Goal: Task Accomplishment & Management: Manage account settings

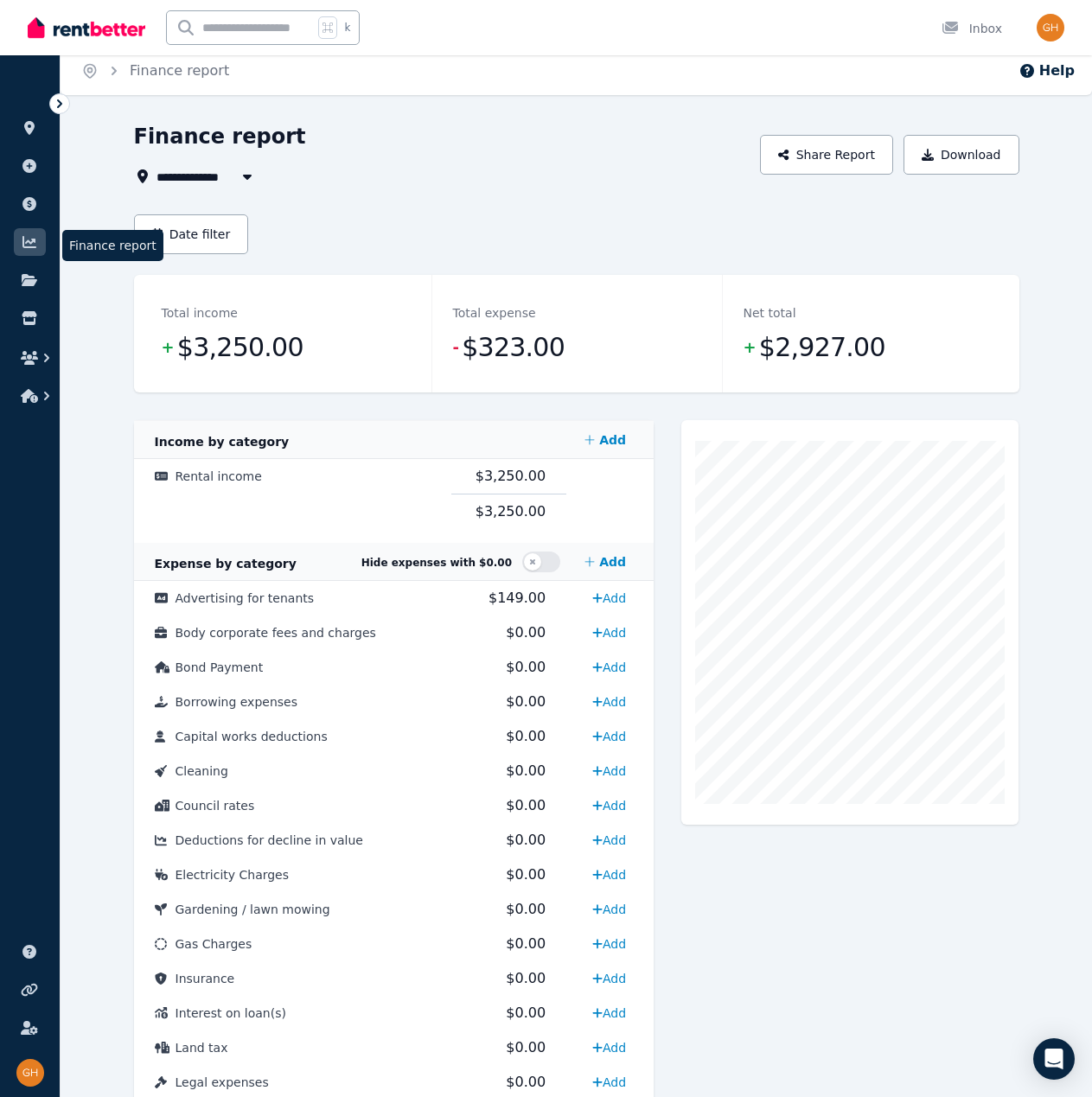
scroll to position [13, 0]
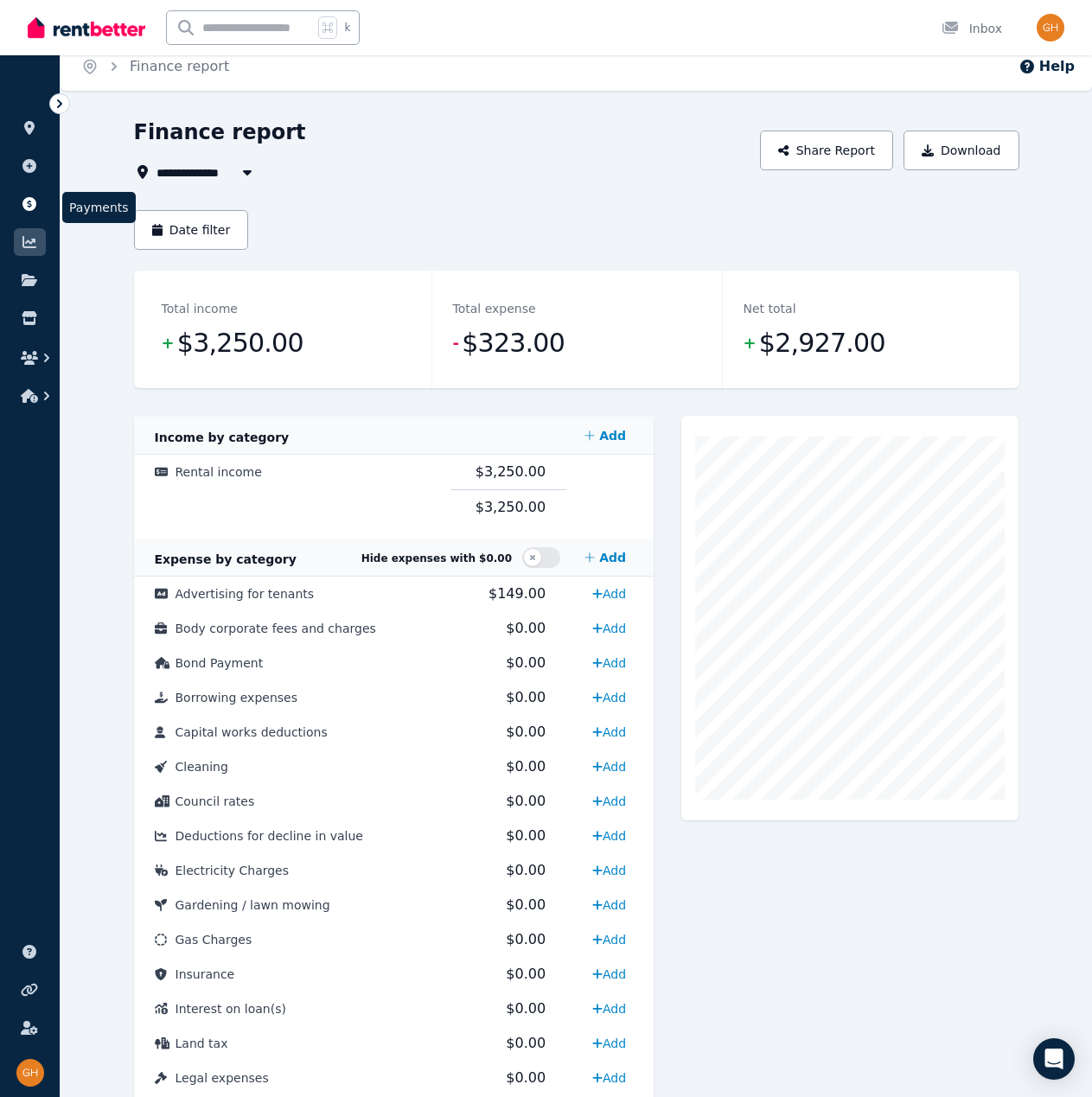
click at [35, 202] on icon at bounding box center [30, 204] width 14 height 14
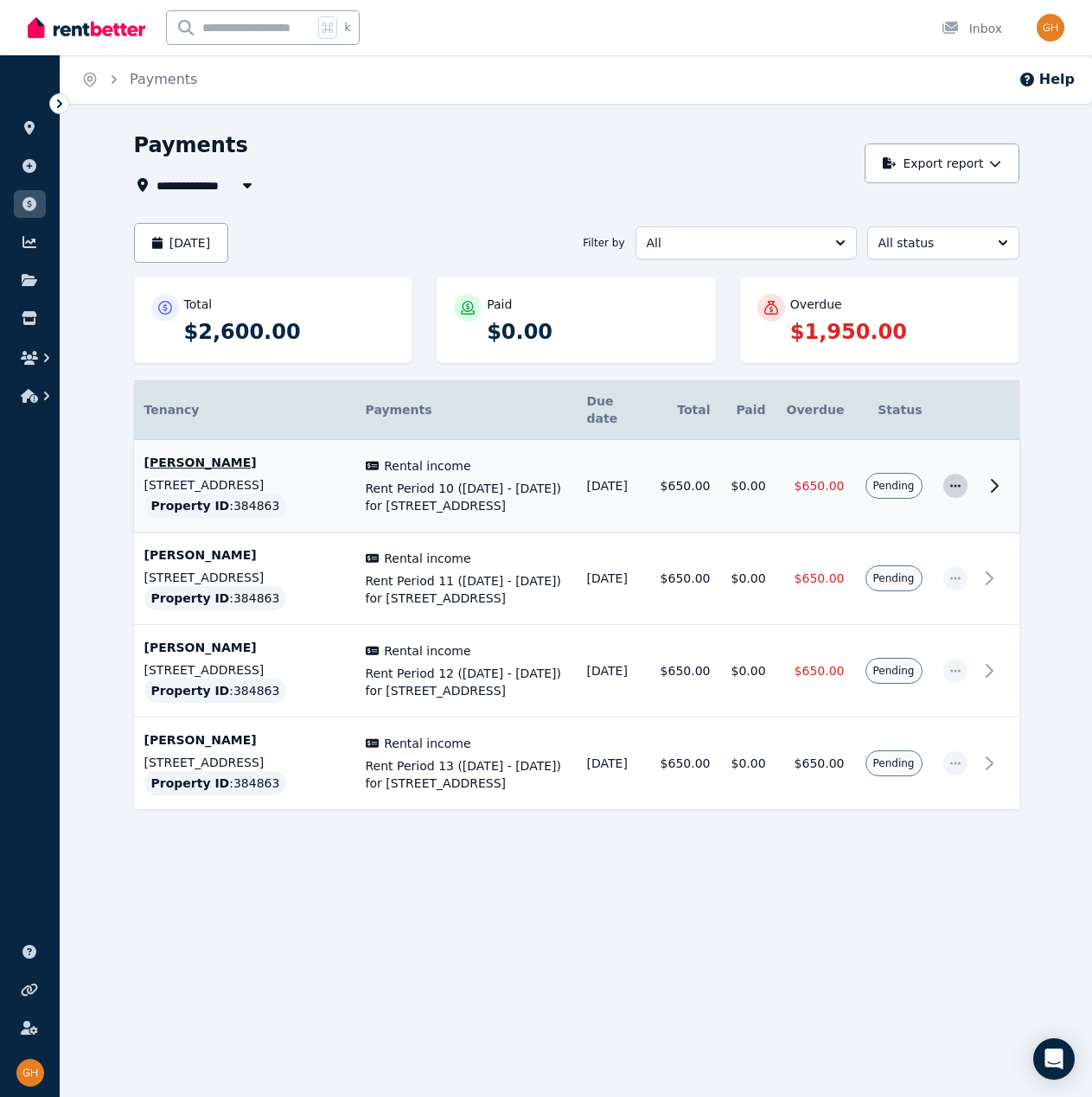
click at [963, 474] on span "button" at bounding box center [955, 485] width 25 height 25
click at [911, 556] on span "Mark as paid" at bounding box center [898, 566] width 110 height 21
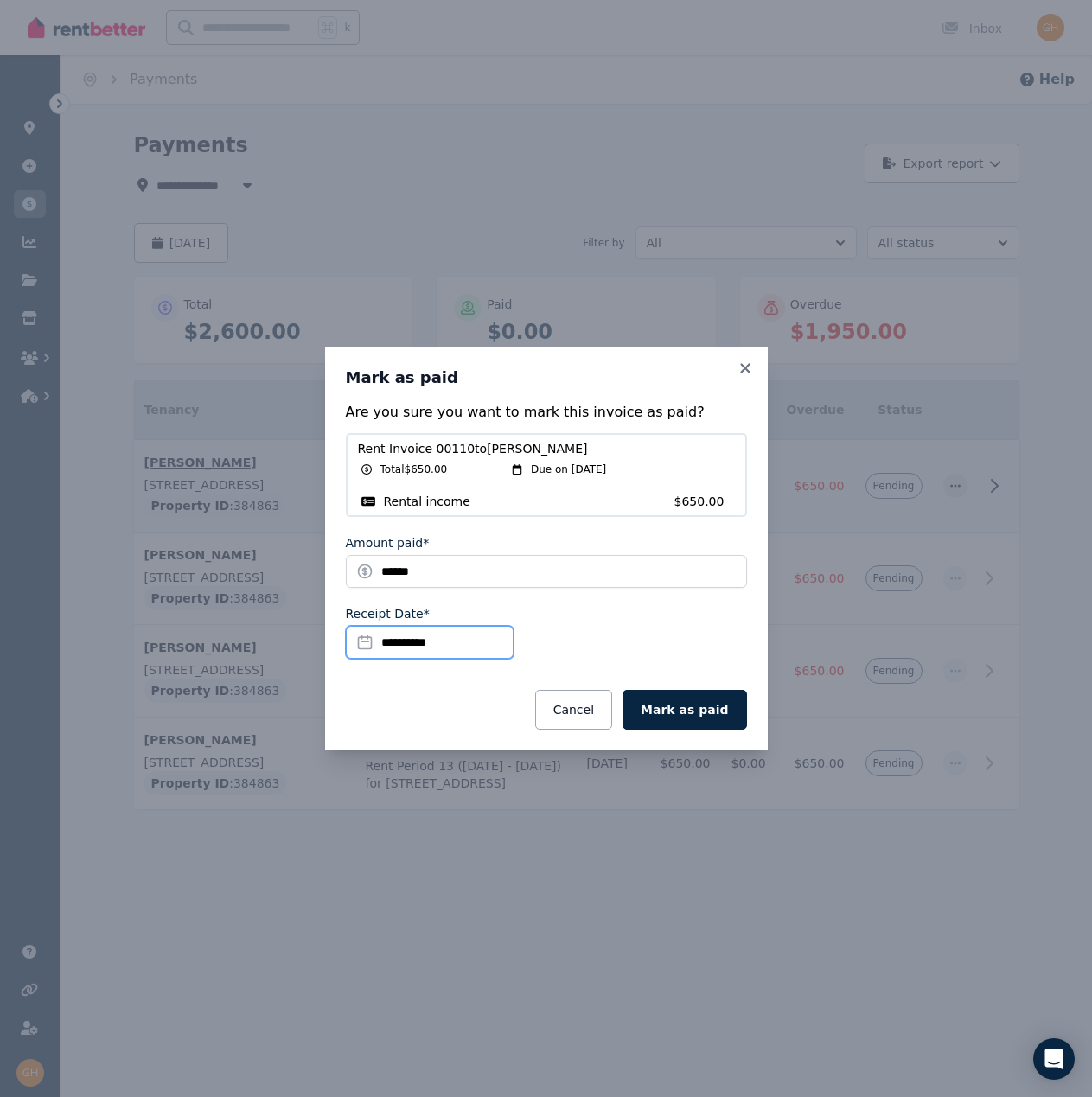
click at [392, 638] on input "**********" at bounding box center [429, 641] width 167 height 32
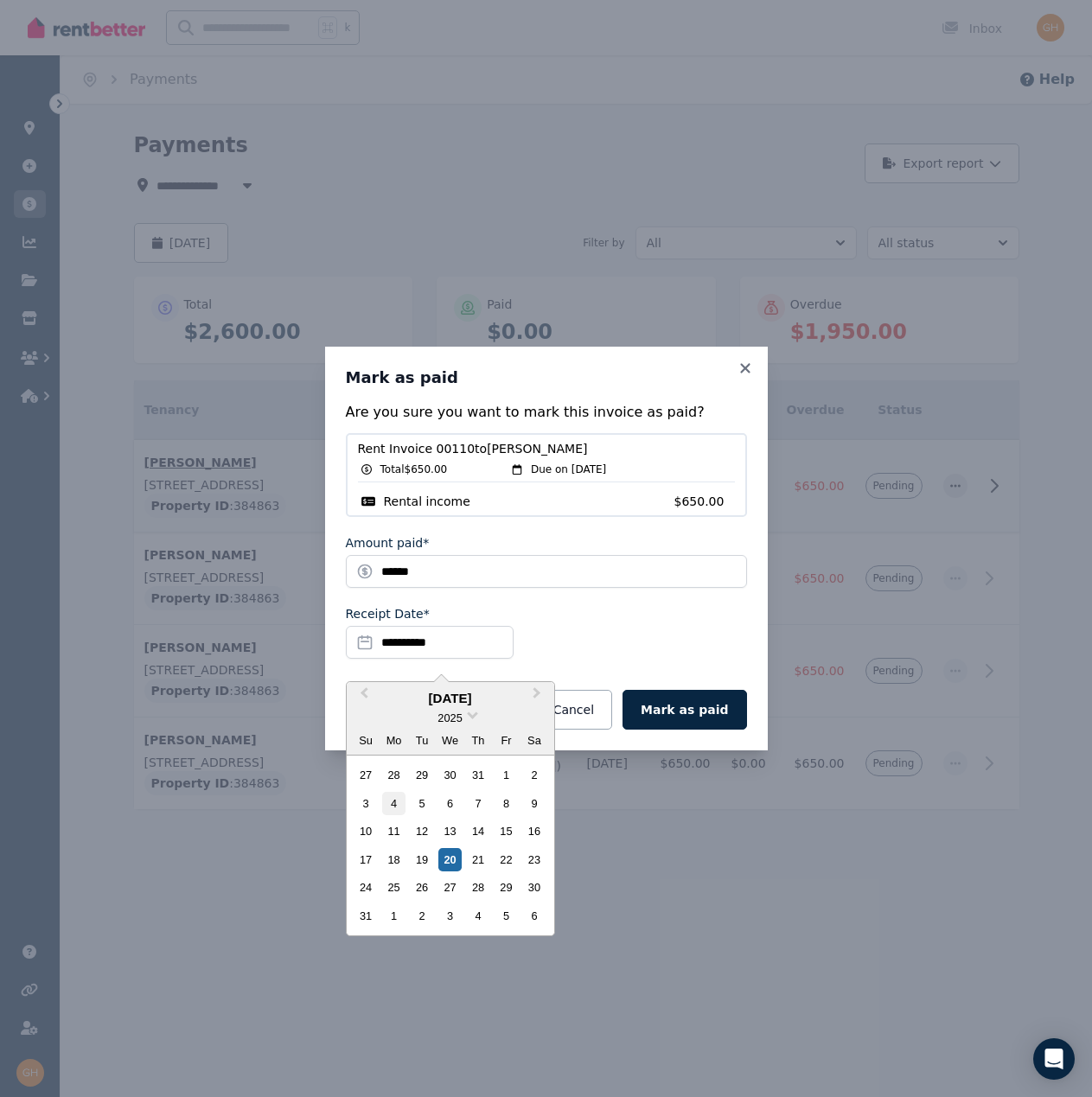
click at [399, 805] on div "4" at bounding box center [394, 804] width 24 height 24
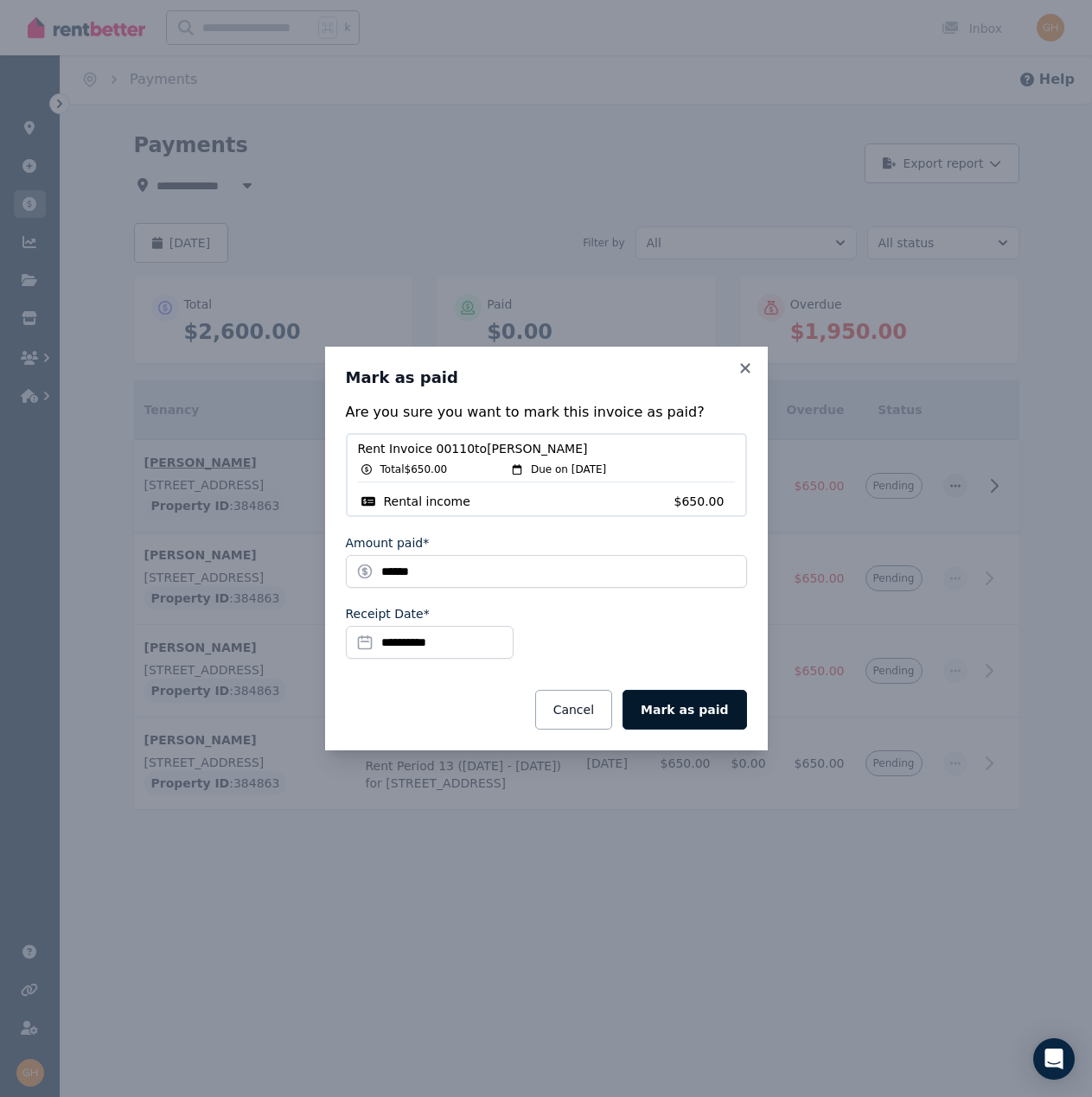
click at [675, 719] on button "Mark as paid" at bounding box center [684, 709] width 124 height 39
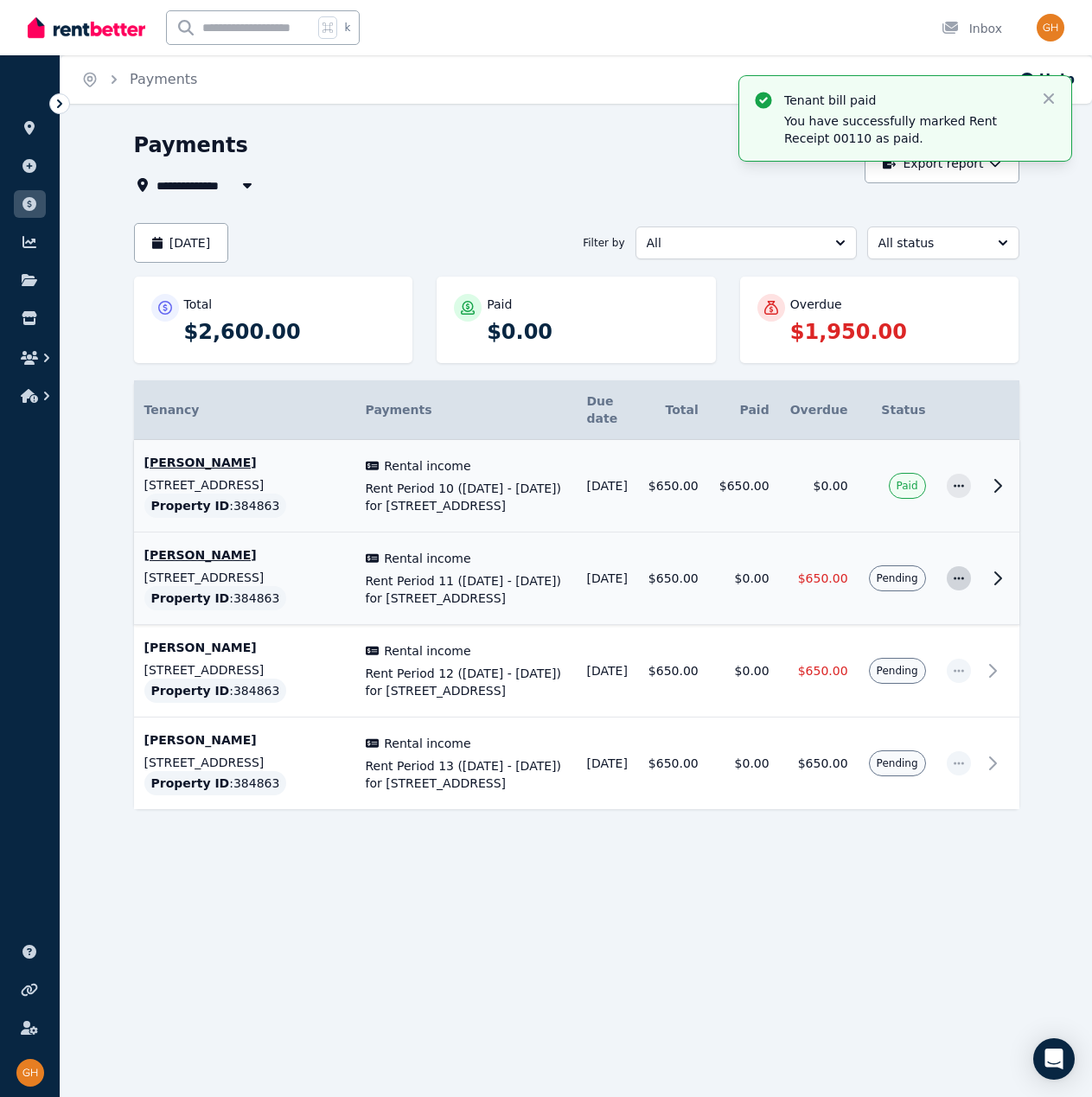
click at [953, 573] on icon "button" at bounding box center [958, 578] width 14 height 12
click at [896, 657] on span "Mark as paid" at bounding box center [901, 659] width 110 height 21
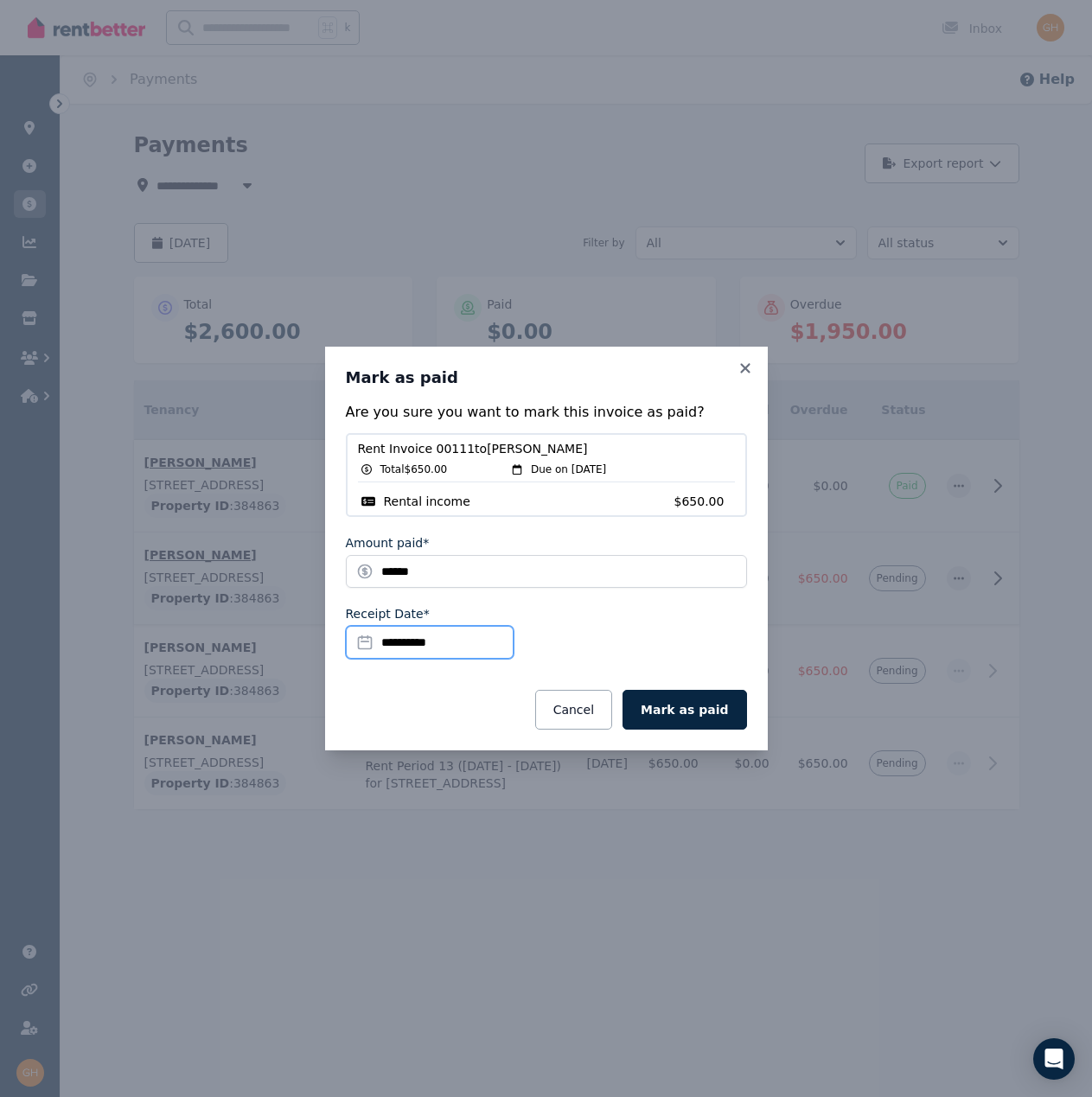
click at [393, 635] on input "**********" at bounding box center [429, 641] width 167 height 32
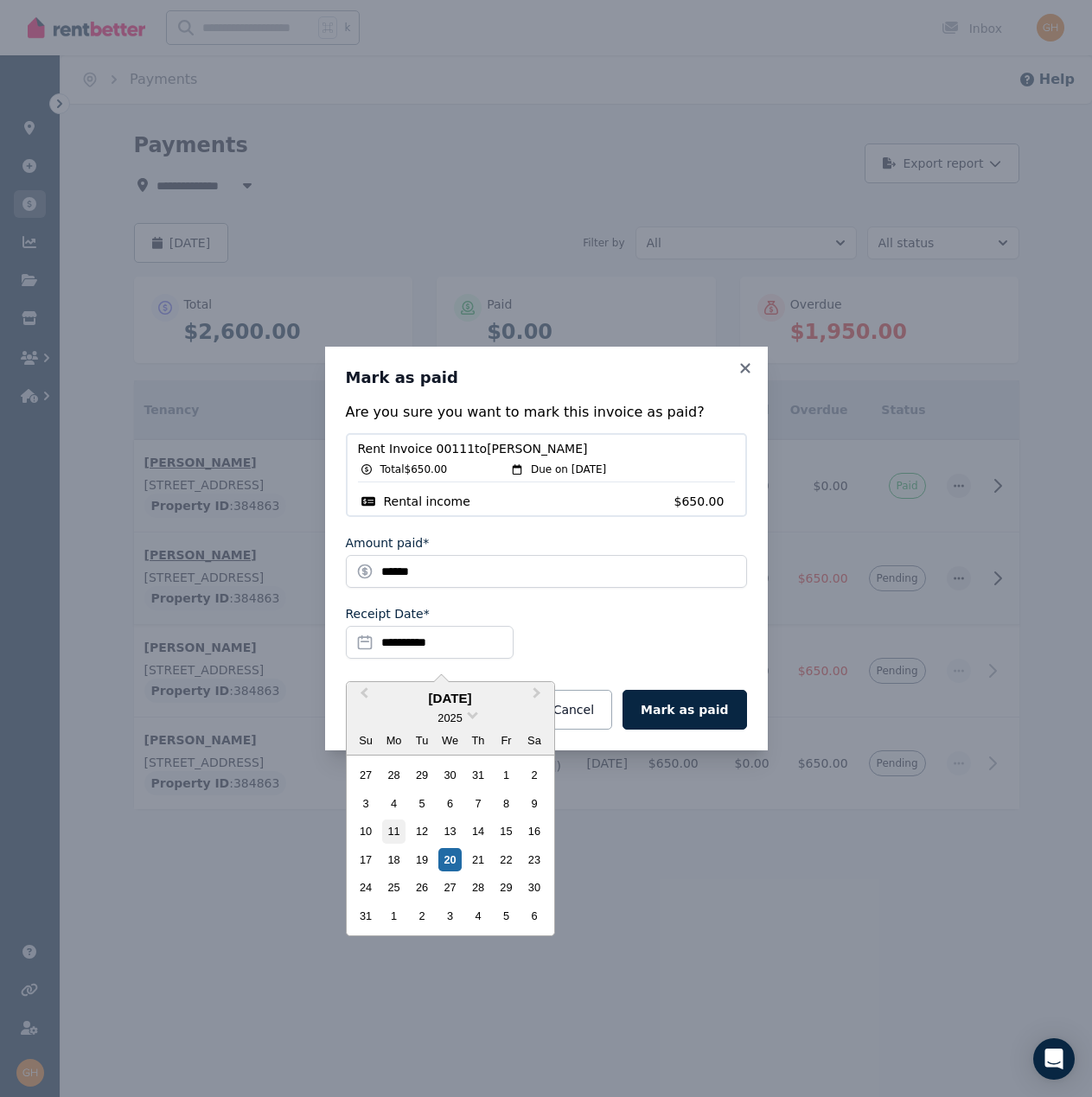
click at [400, 833] on div "11" at bounding box center [394, 831] width 24 height 24
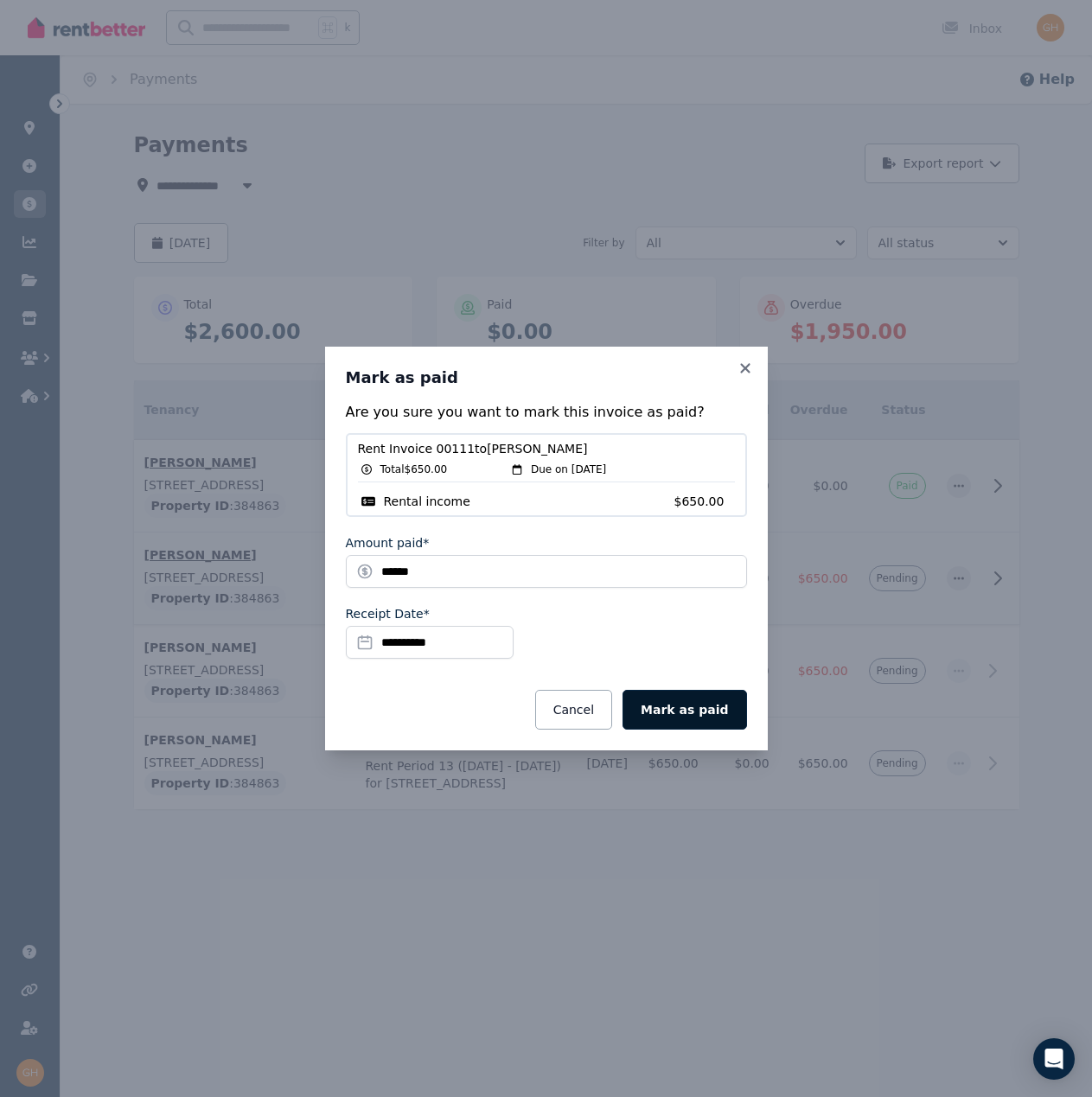
click at [693, 718] on button "Mark as paid" at bounding box center [684, 709] width 124 height 39
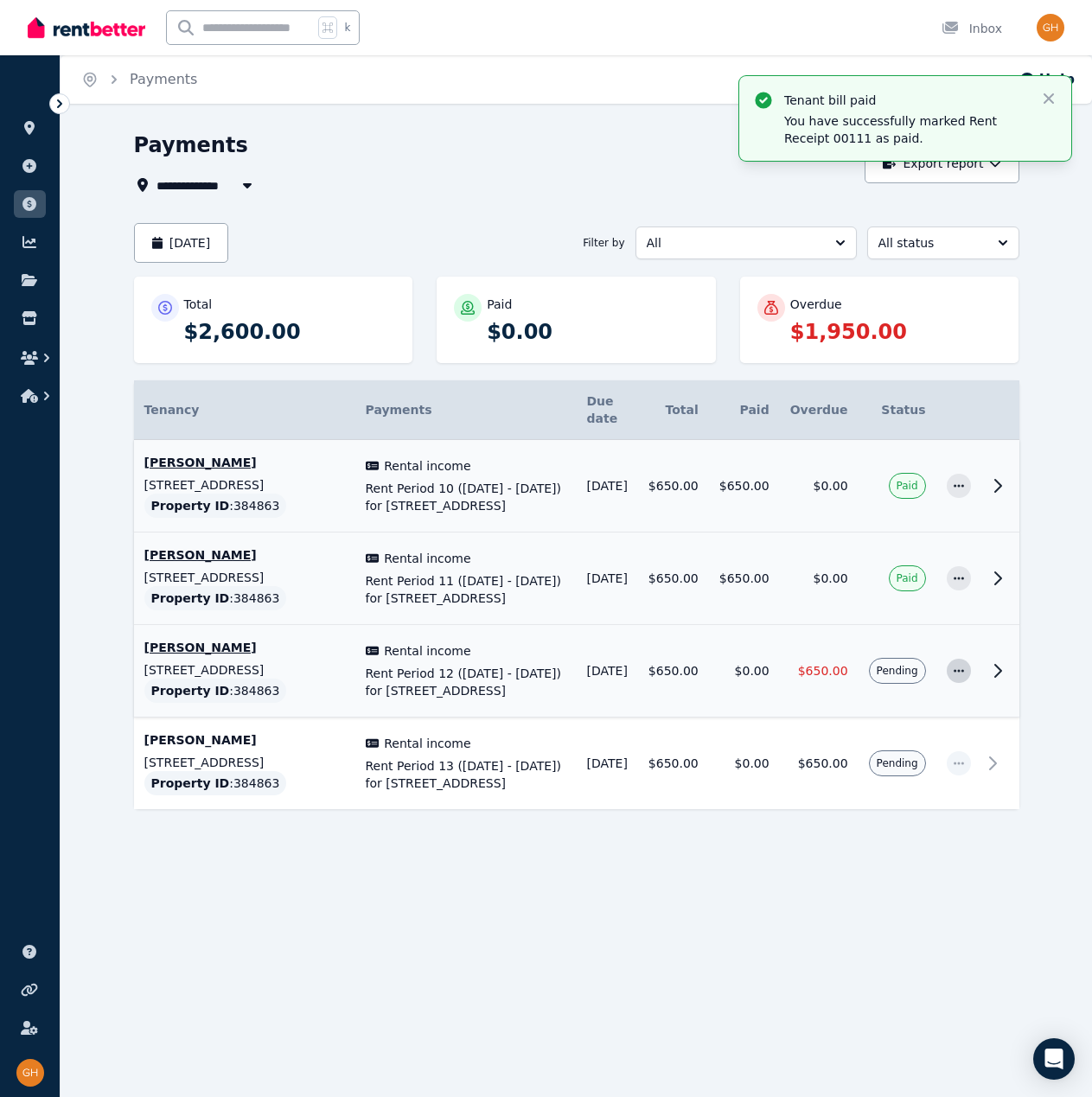
click at [961, 672] on icon "button" at bounding box center [958, 670] width 11 height 3
click at [901, 762] on span "Mark as paid" at bounding box center [901, 751] width 110 height 21
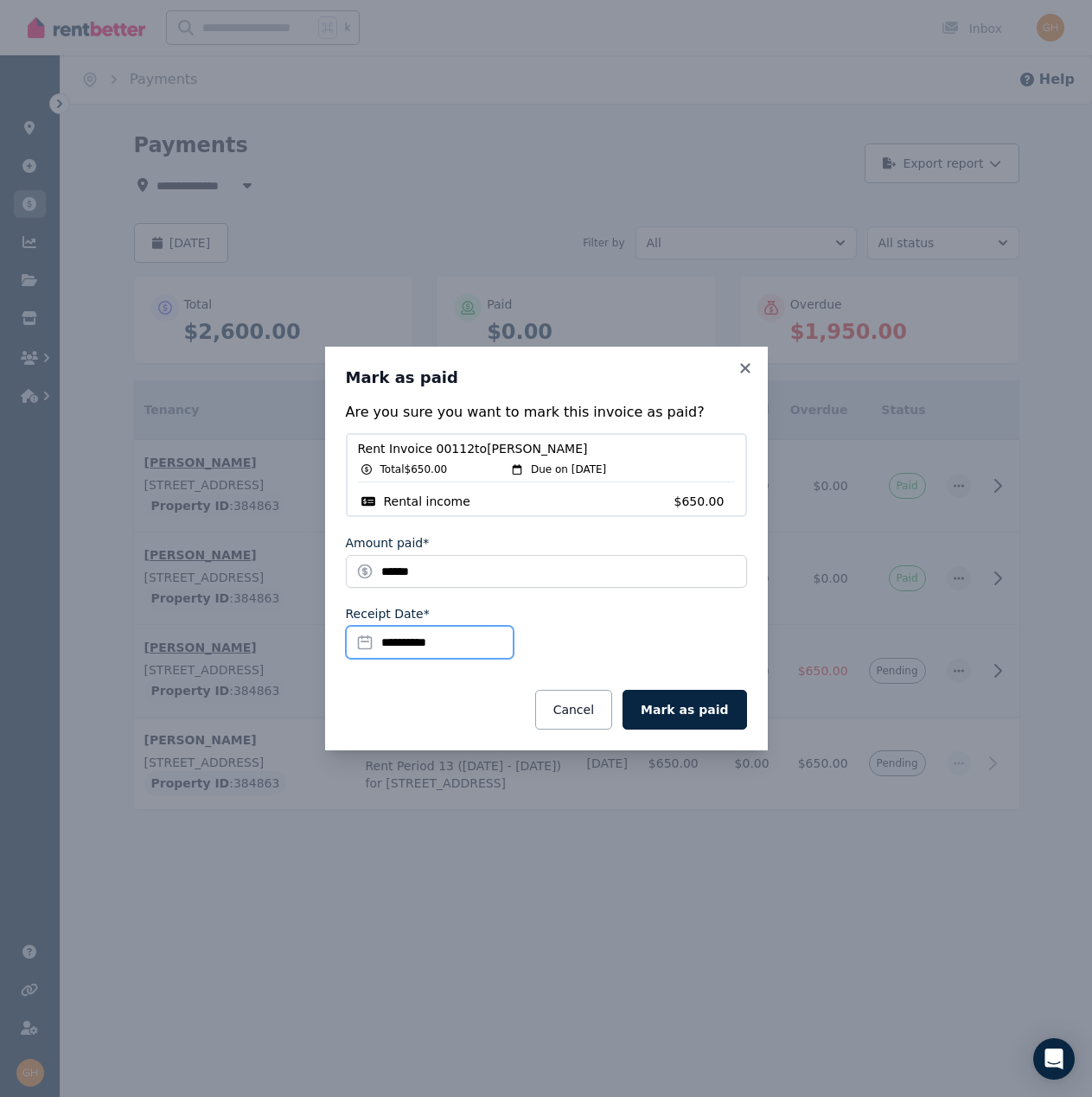
click at [400, 642] on input "**********" at bounding box center [429, 641] width 167 height 32
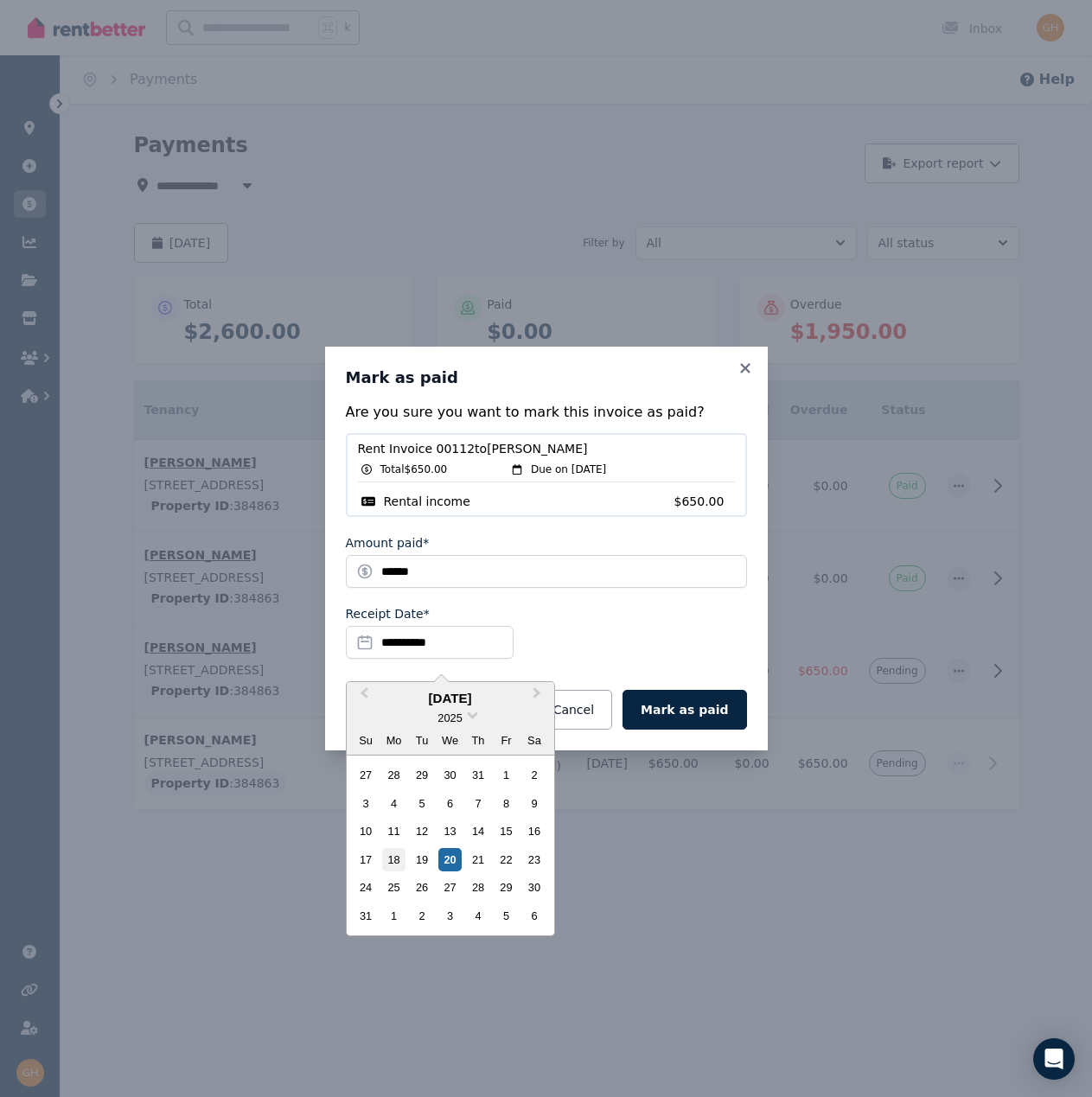
click at [397, 864] on div "18" at bounding box center [394, 860] width 24 height 24
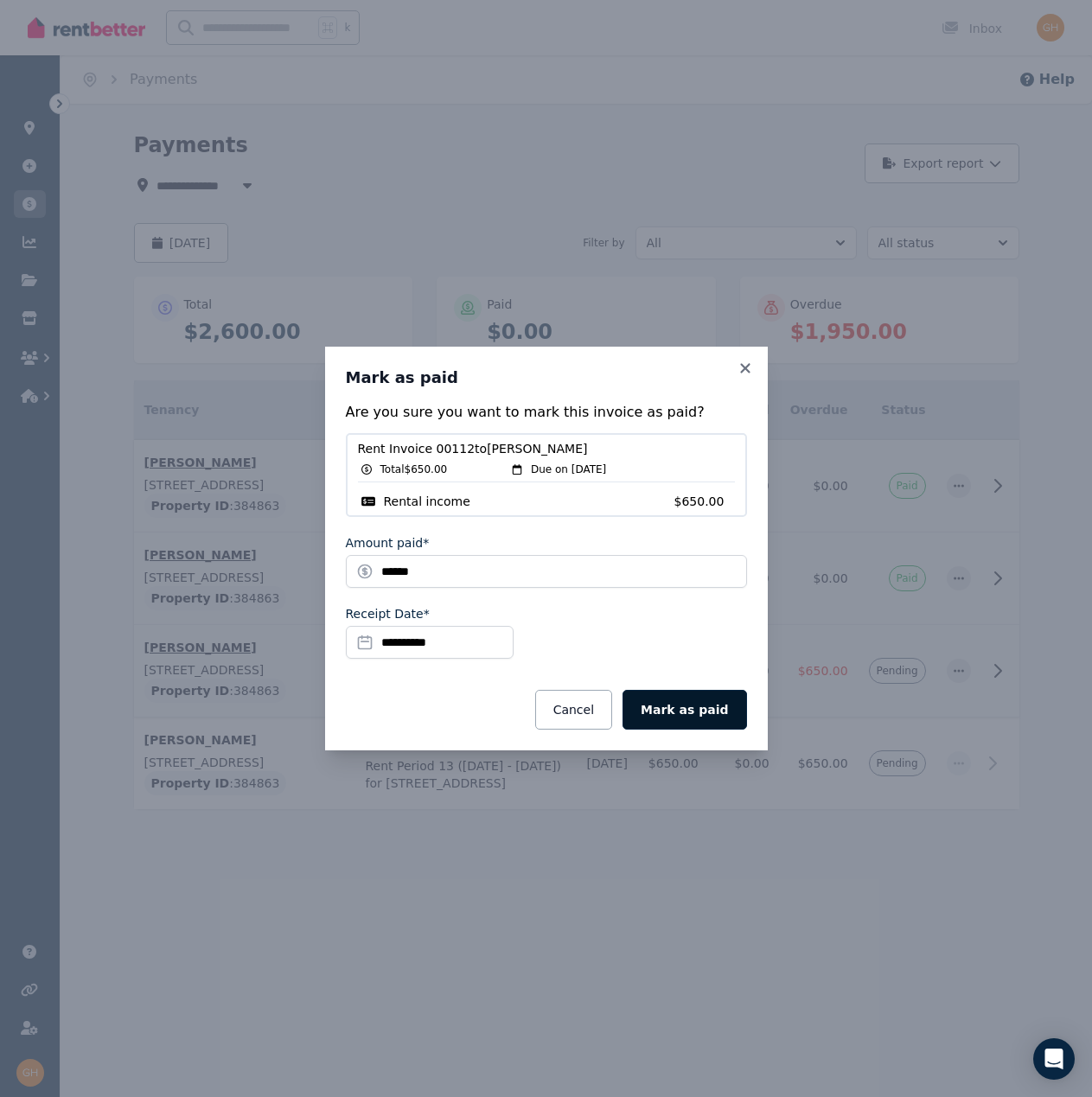
click at [710, 714] on button "Mark as paid" at bounding box center [684, 709] width 124 height 39
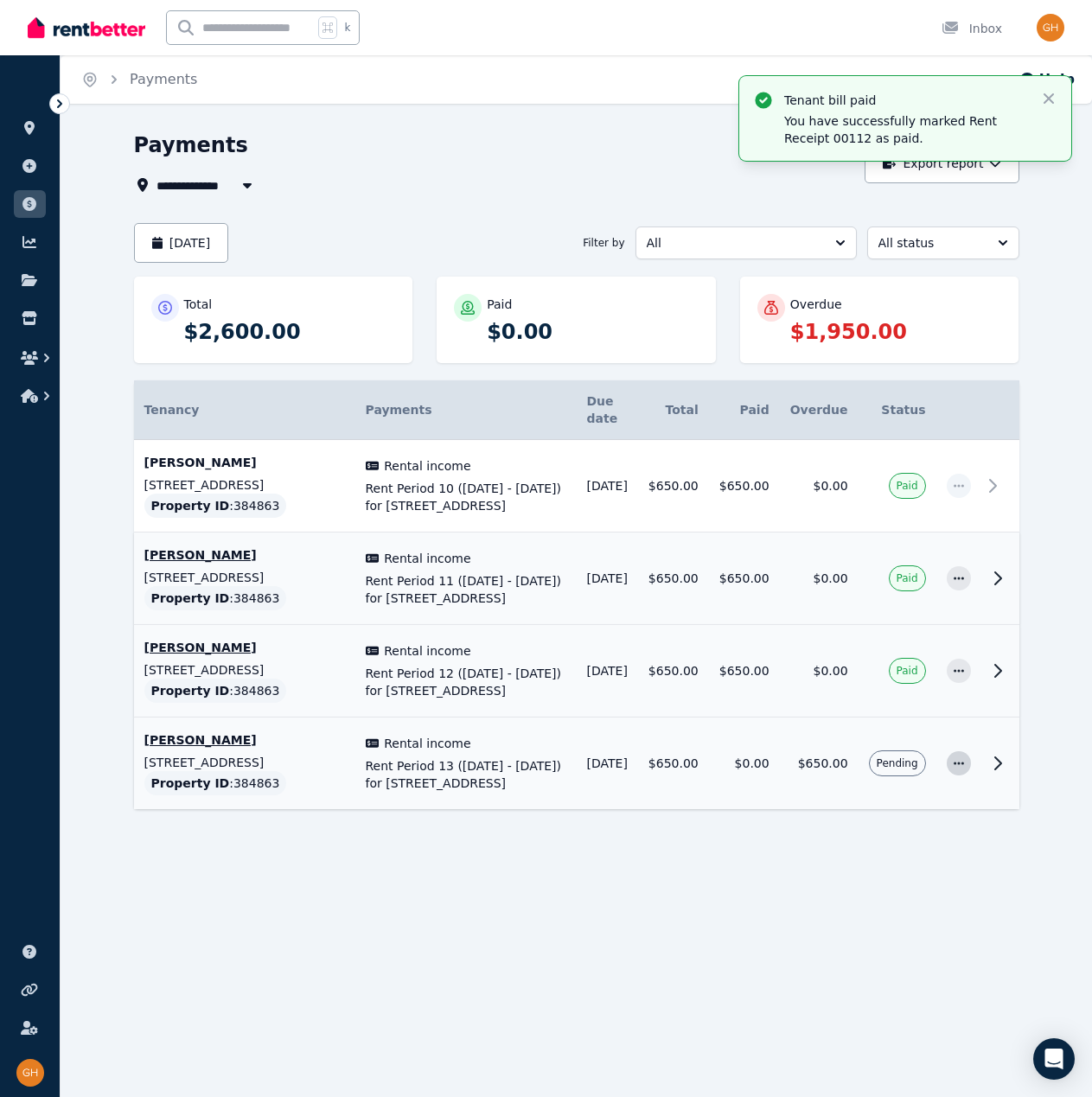
click at [953, 769] on icon "button" at bounding box center [958, 763] width 14 height 12
click at [896, 855] on span "Mark as paid" at bounding box center [901, 844] width 110 height 21
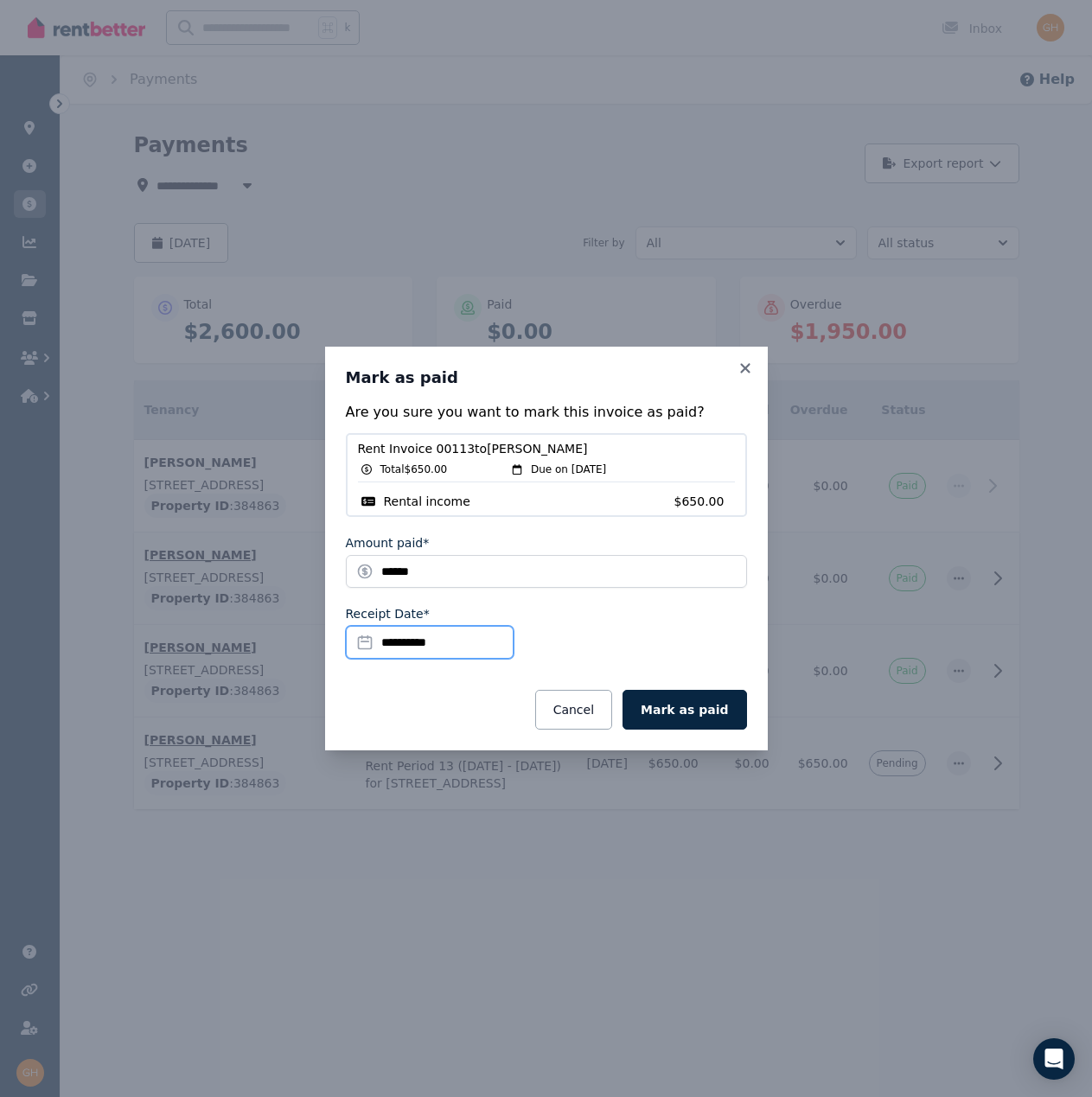
click at [407, 642] on input "**********" at bounding box center [429, 641] width 167 height 32
click at [645, 885] on div "**********" at bounding box center [546, 548] width 1092 height 1097
click at [604, 717] on button "Cancel" at bounding box center [573, 709] width 77 height 39
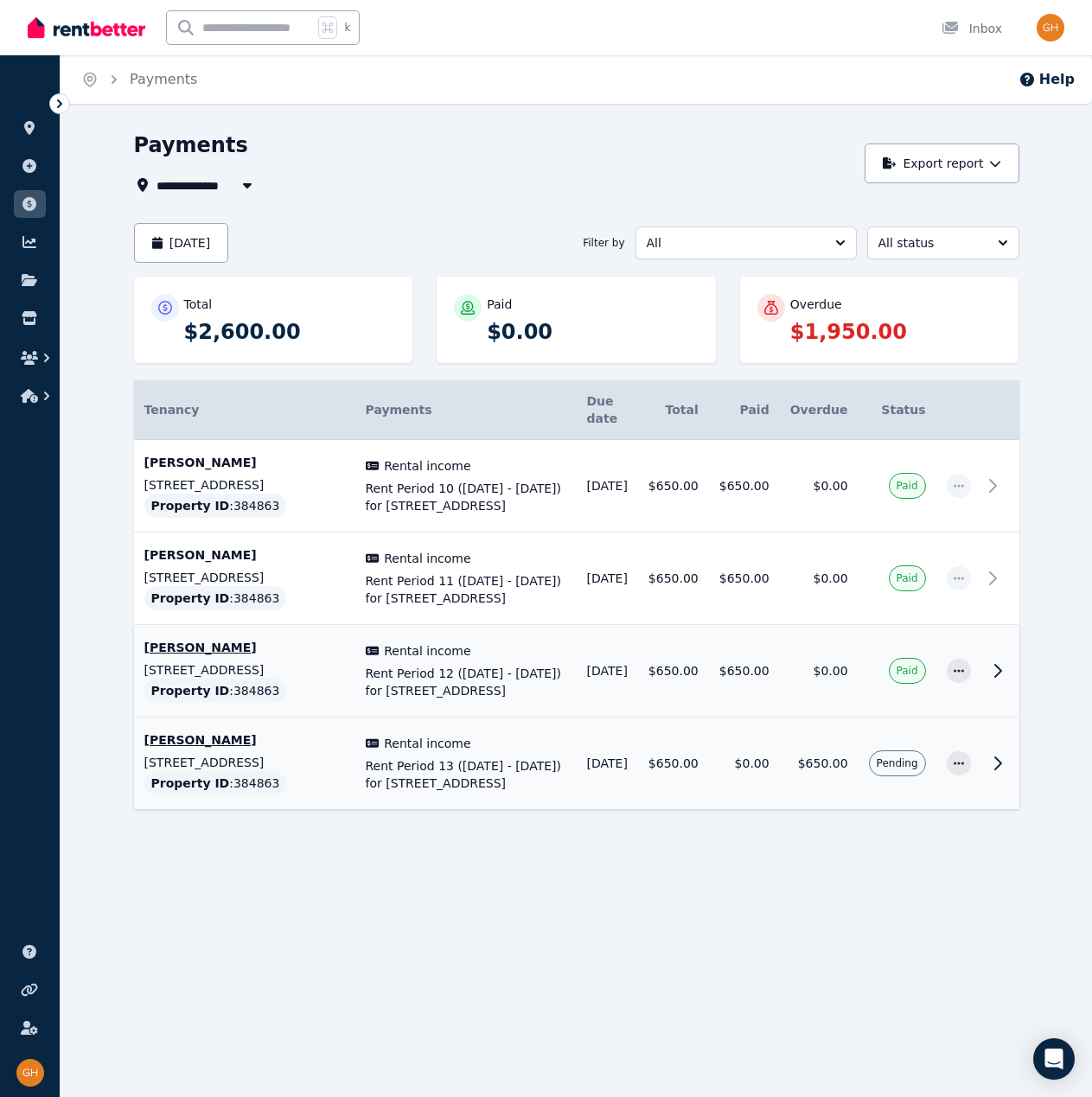
click at [871, 302] on div "Overdue" at bounding box center [895, 304] width 212 height 18
click at [846, 312] on div "Overdue" at bounding box center [895, 304] width 212 height 18
click at [245, 302] on div "Total" at bounding box center [289, 304] width 212 height 18
click at [229, 249] on button "[DATE]" at bounding box center [181, 242] width 96 height 39
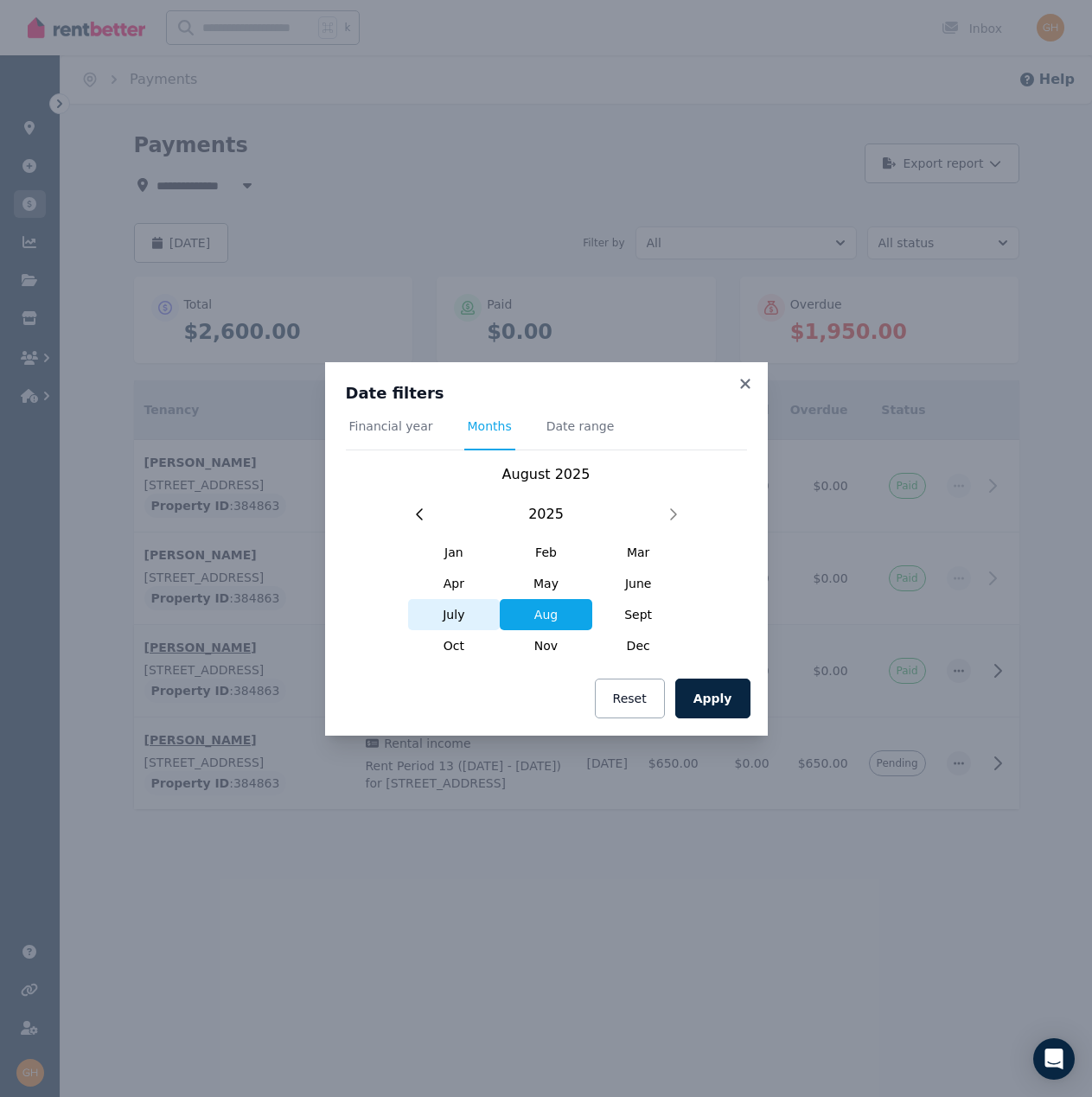
click at [461, 612] on span "July" at bounding box center [454, 614] width 93 height 32
click at [705, 691] on button "Apply" at bounding box center [713, 698] width 75 height 39
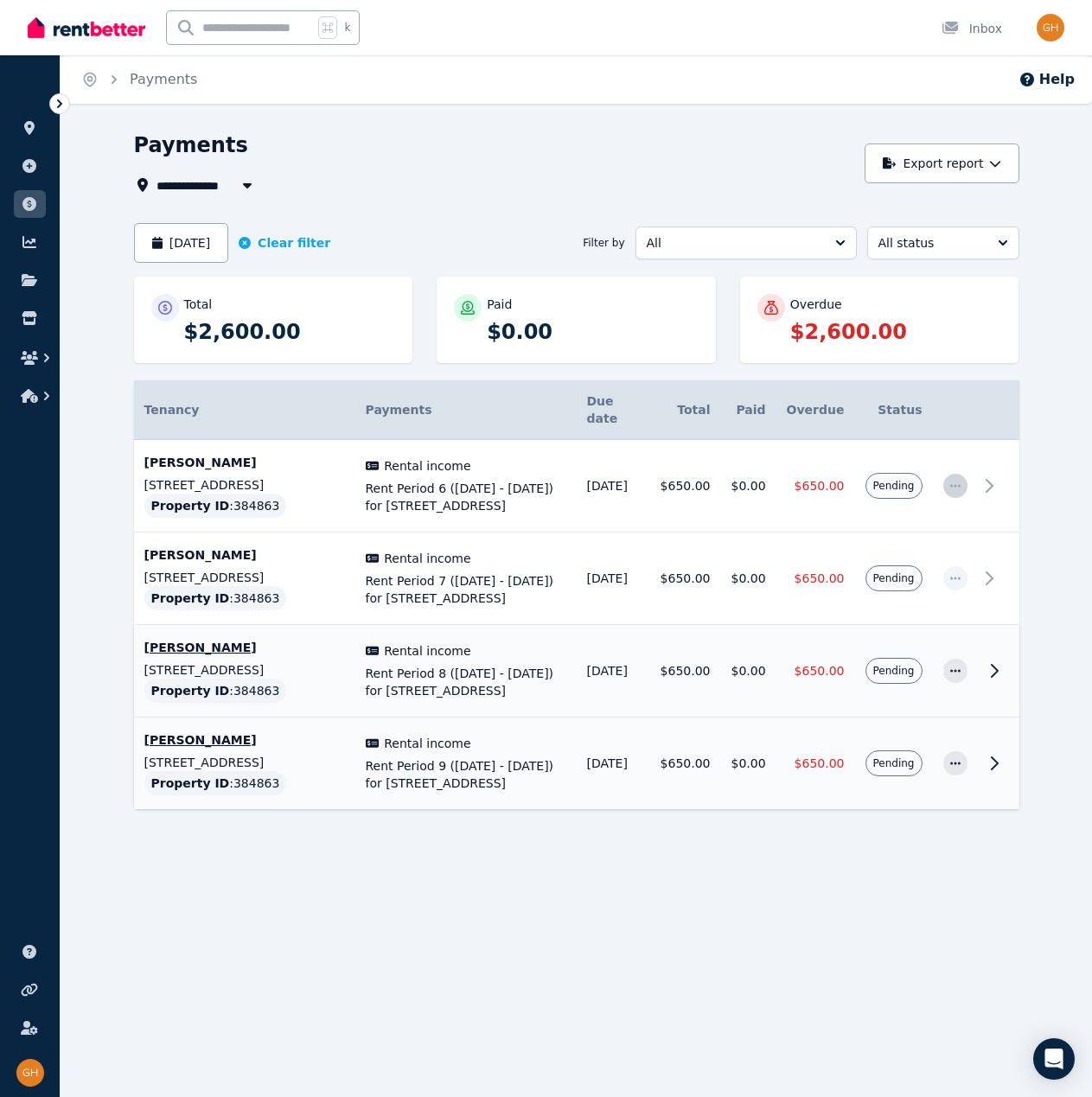
click at [964, 474] on span "button" at bounding box center [955, 485] width 25 height 25
click at [887, 556] on span "Mark as paid" at bounding box center [898, 566] width 110 height 21
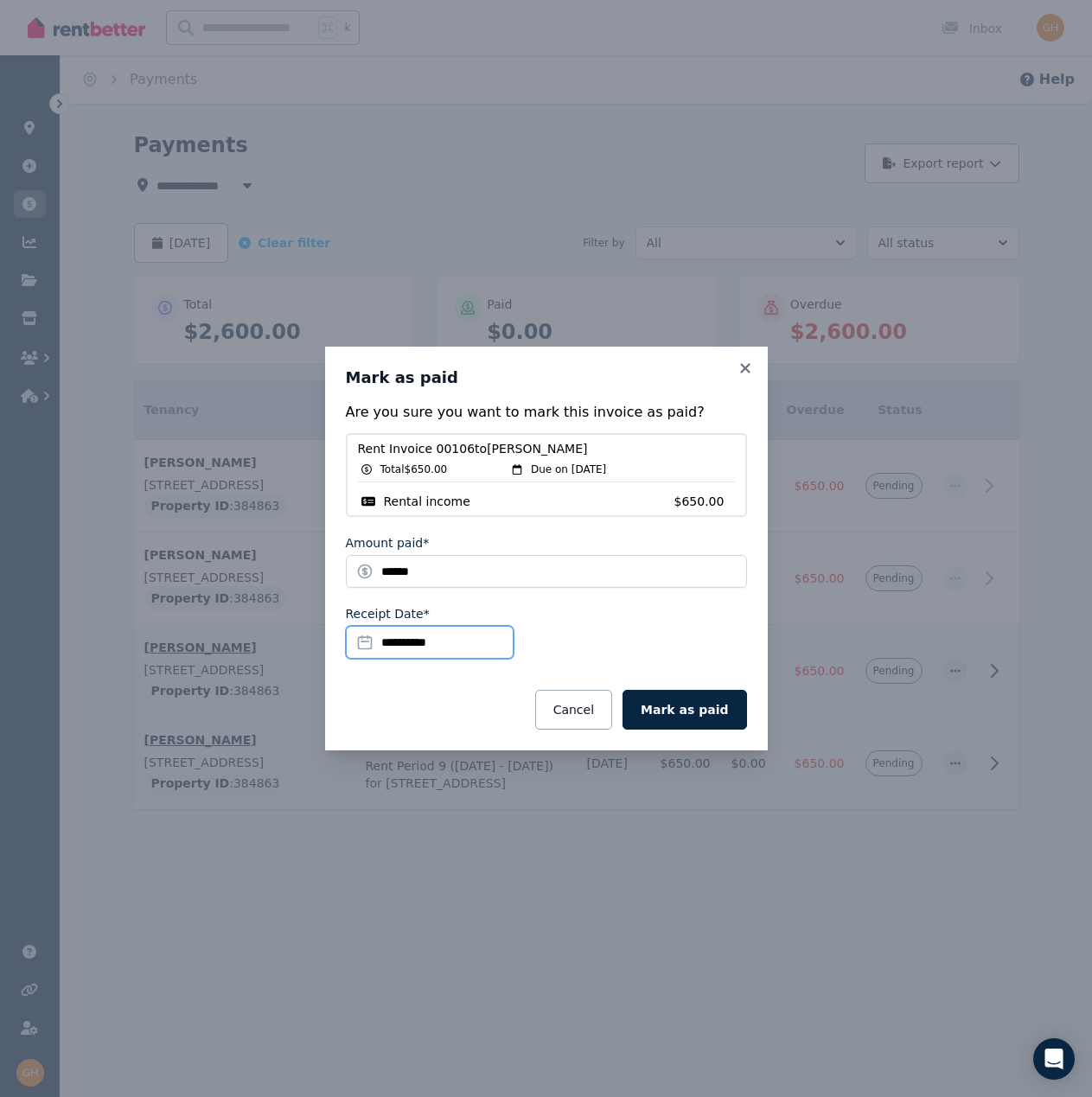
click at [402, 644] on input "**********" at bounding box center [429, 641] width 167 height 32
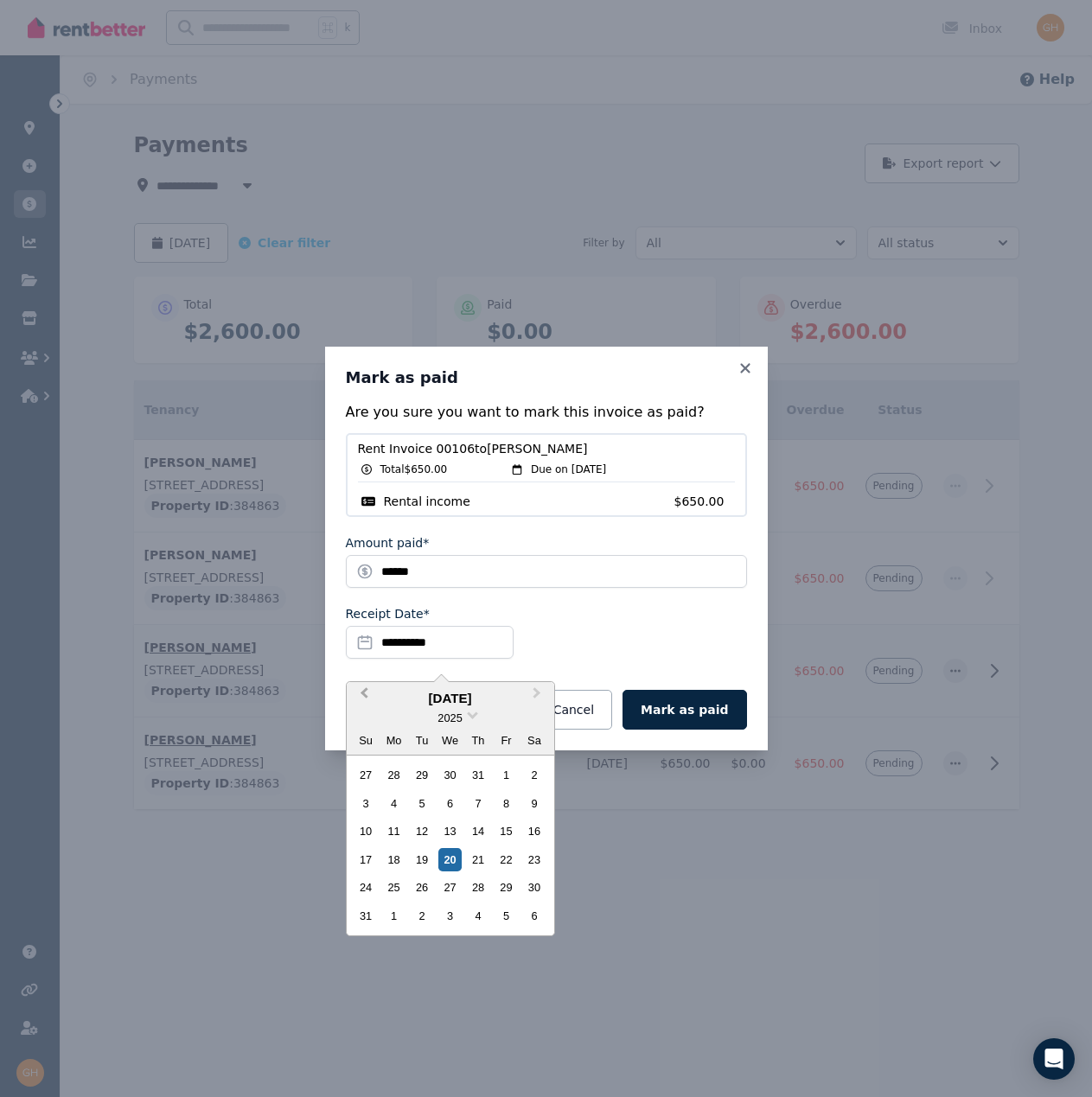
click at [358, 690] on button "Previous Month" at bounding box center [362, 697] width 28 height 28
click at [400, 805] on div "7" at bounding box center [394, 804] width 24 height 24
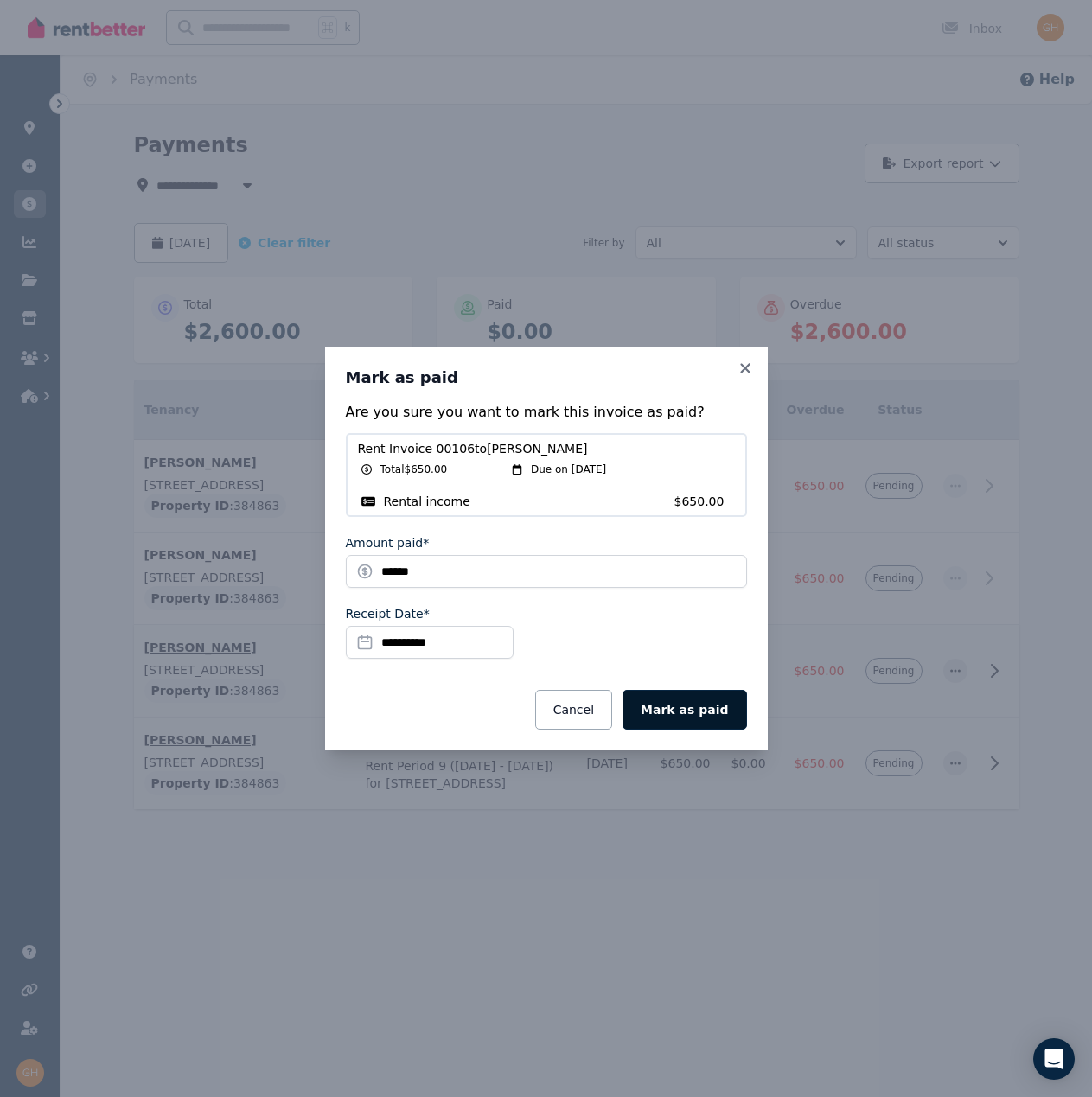
click at [693, 718] on button "Mark as paid" at bounding box center [684, 709] width 124 height 39
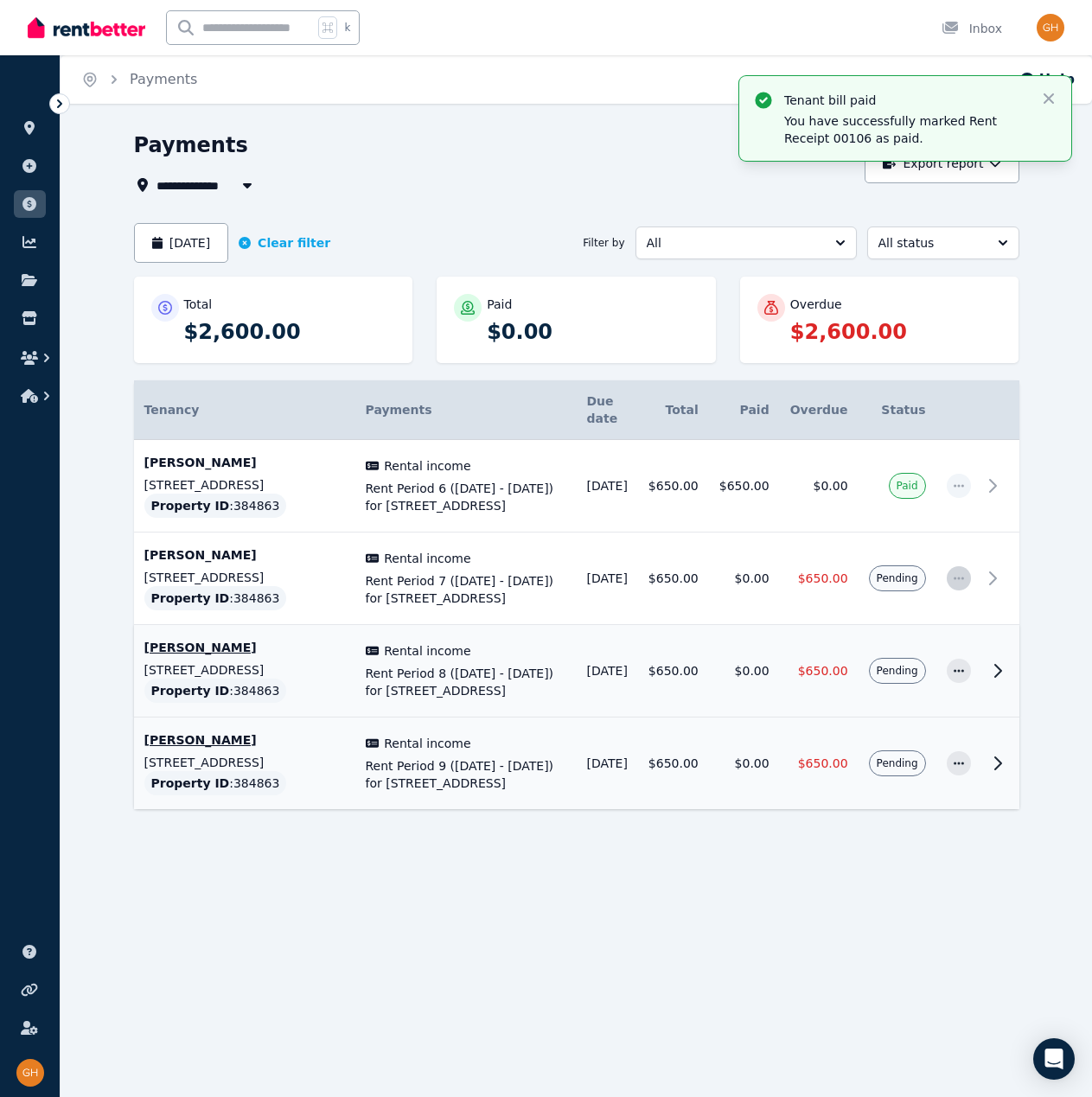
click at [967, 573] on span "button" at bounding box center [958, 578] width 25 height 25
click at [900, 657] on span "Mark as paid" at bounding box center [901, 659] width 110 height 21
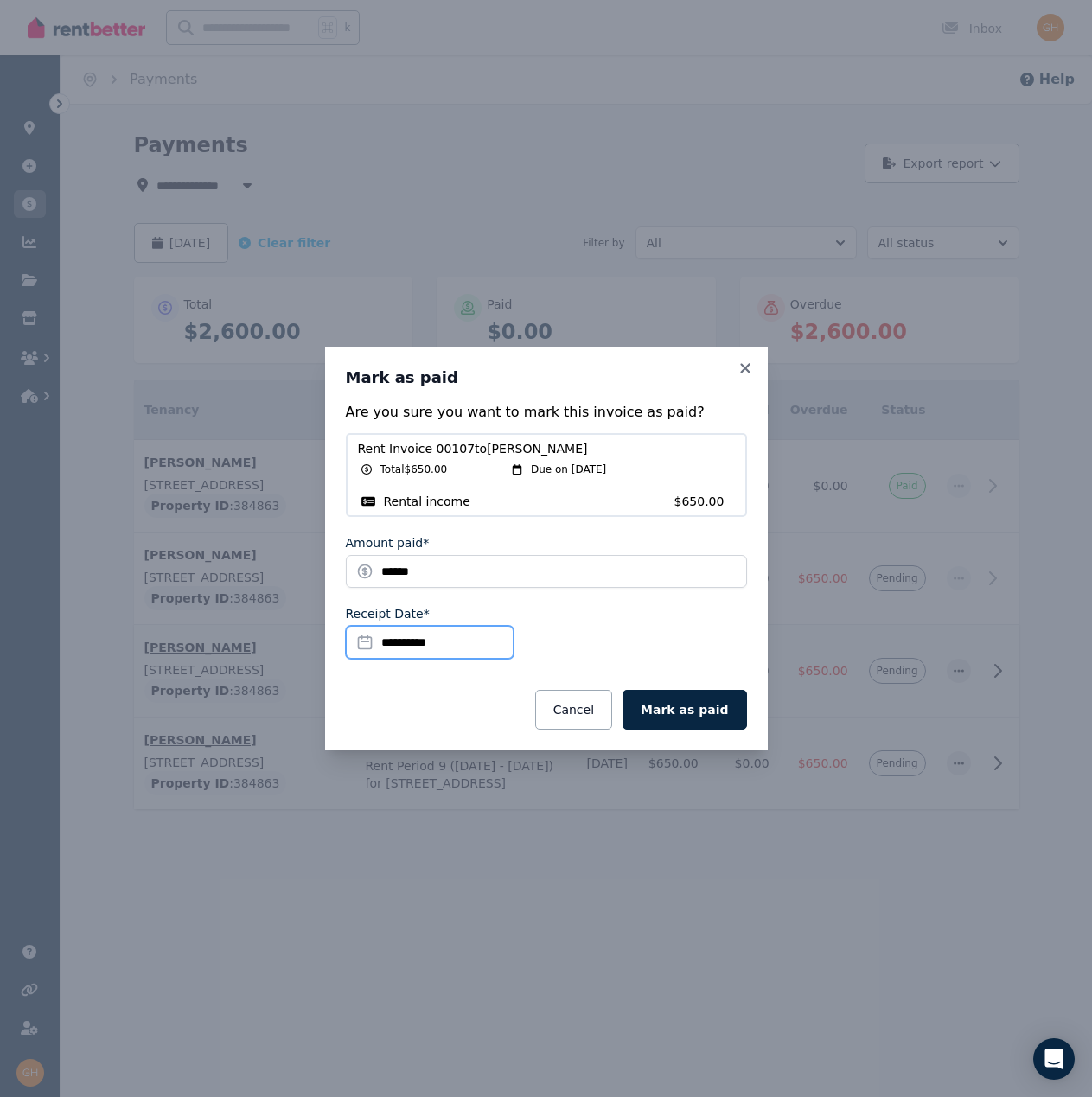
click at [446, 641] on input "**********" at bounding box center [429, 641] width 167 height 32
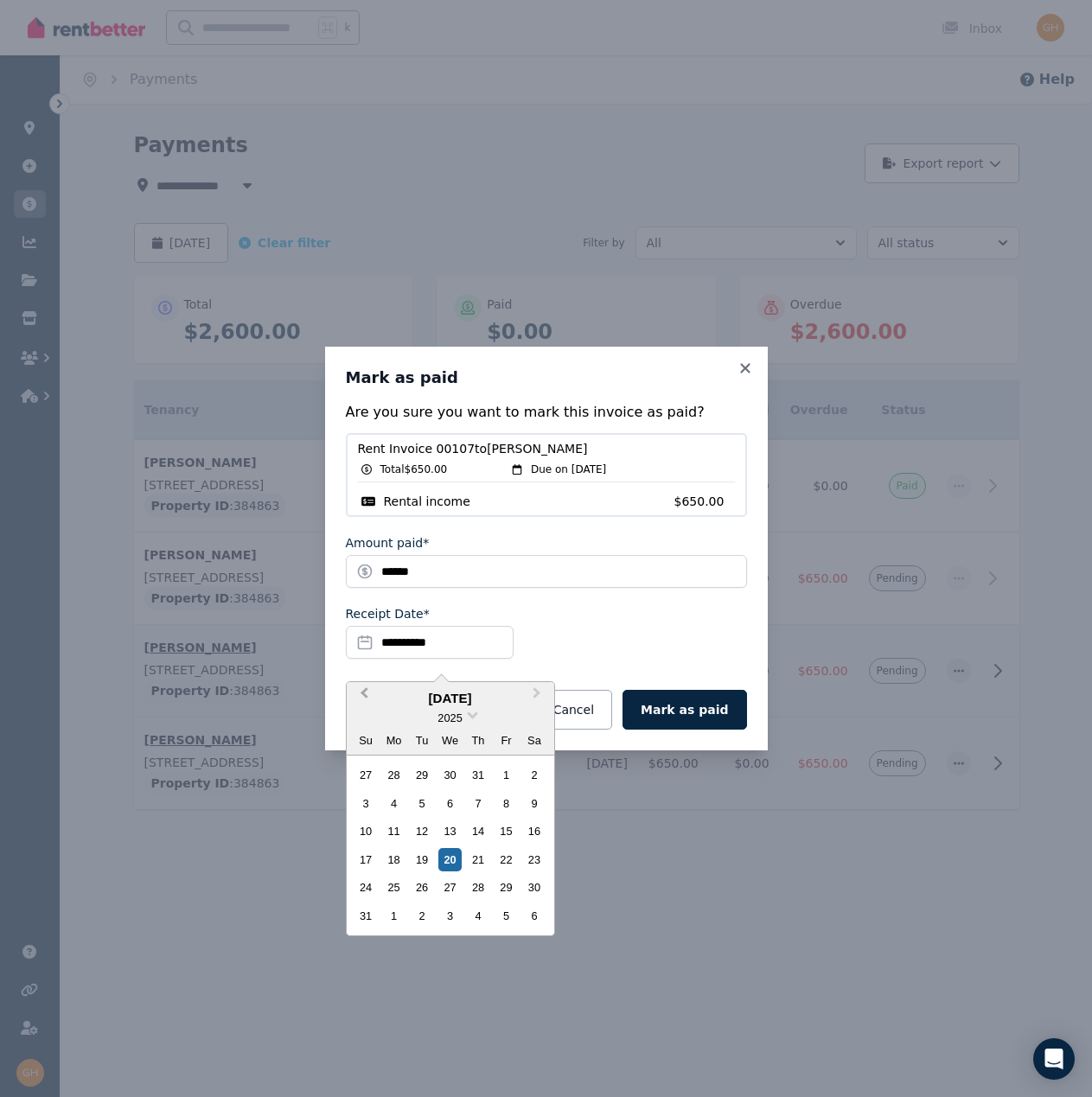
click at [371, 691] on button "Previous Month" at bounding box center [362, 697] width 28 height 28
click at [392, 828] on div "14" at bounding box center [394, 831] width 24 height 24
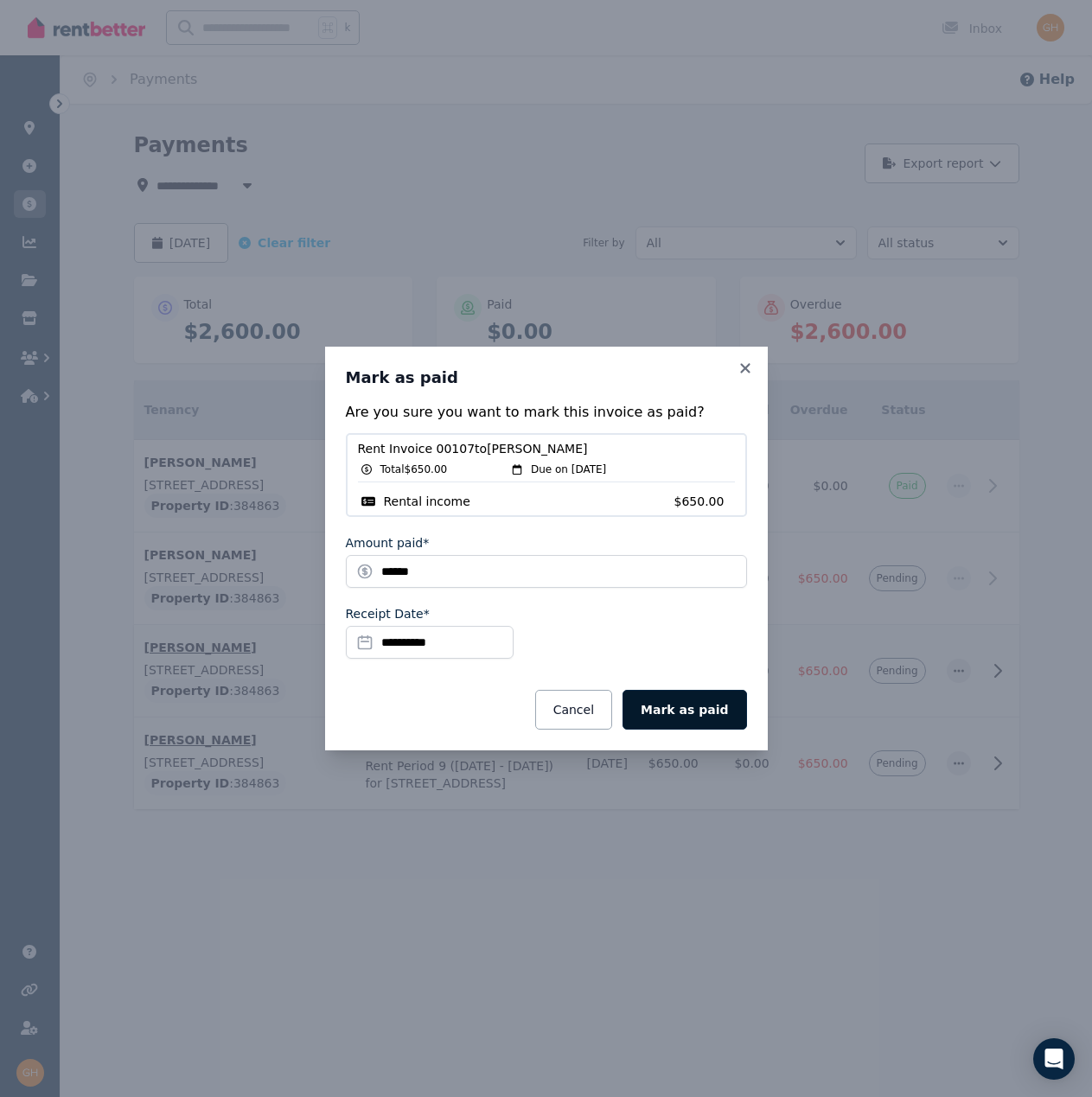
click at [680, 713] on button "Mark as paid" at bounding box center [684, 709] width 124 height 39
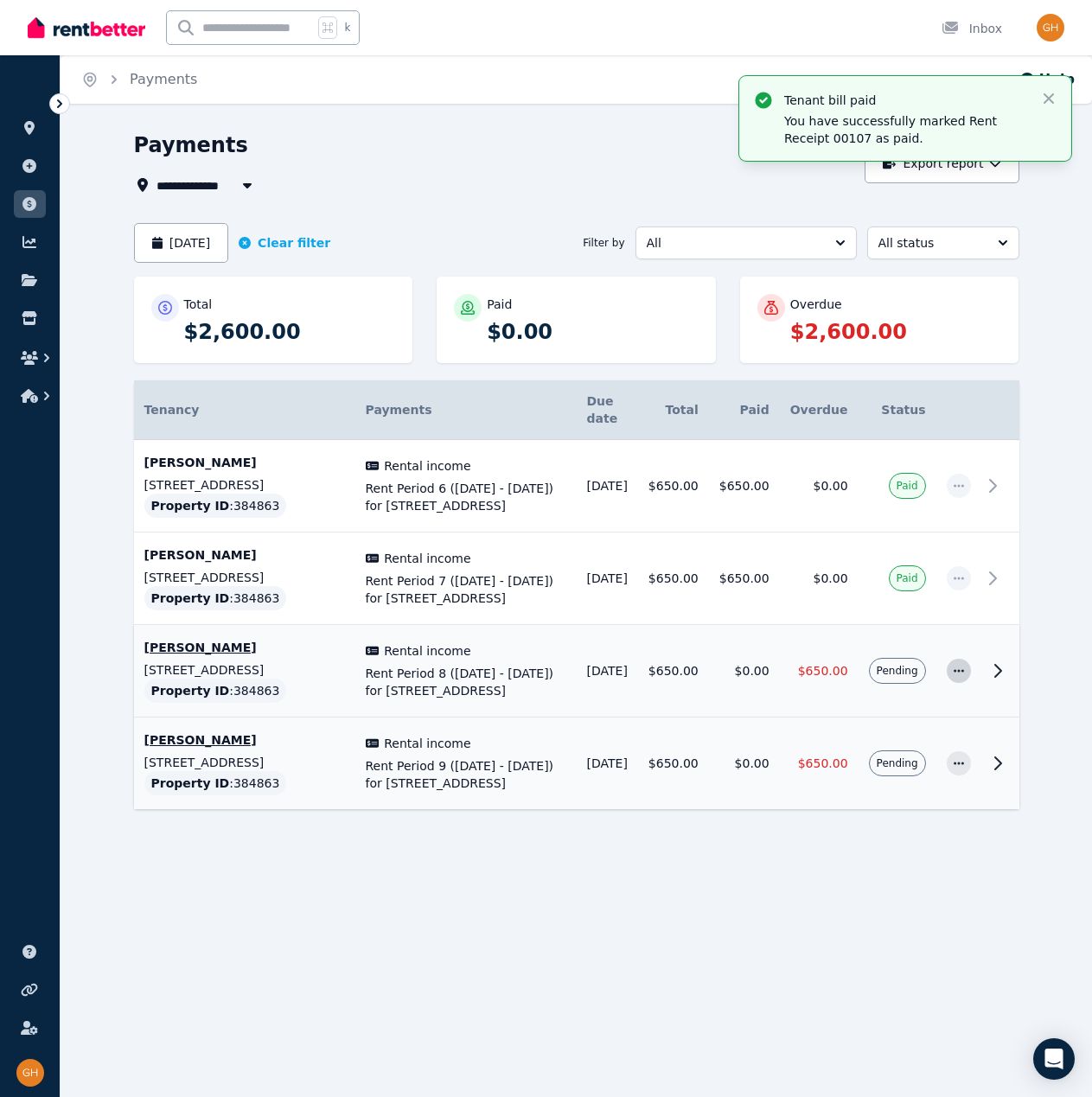
click at [964, 677] on icon "button" at bounding box center [958, 671] width 14 height 12
click at [912, 753] on span "Mark as paid" at bounding box center [901, 751] width 110 height 21
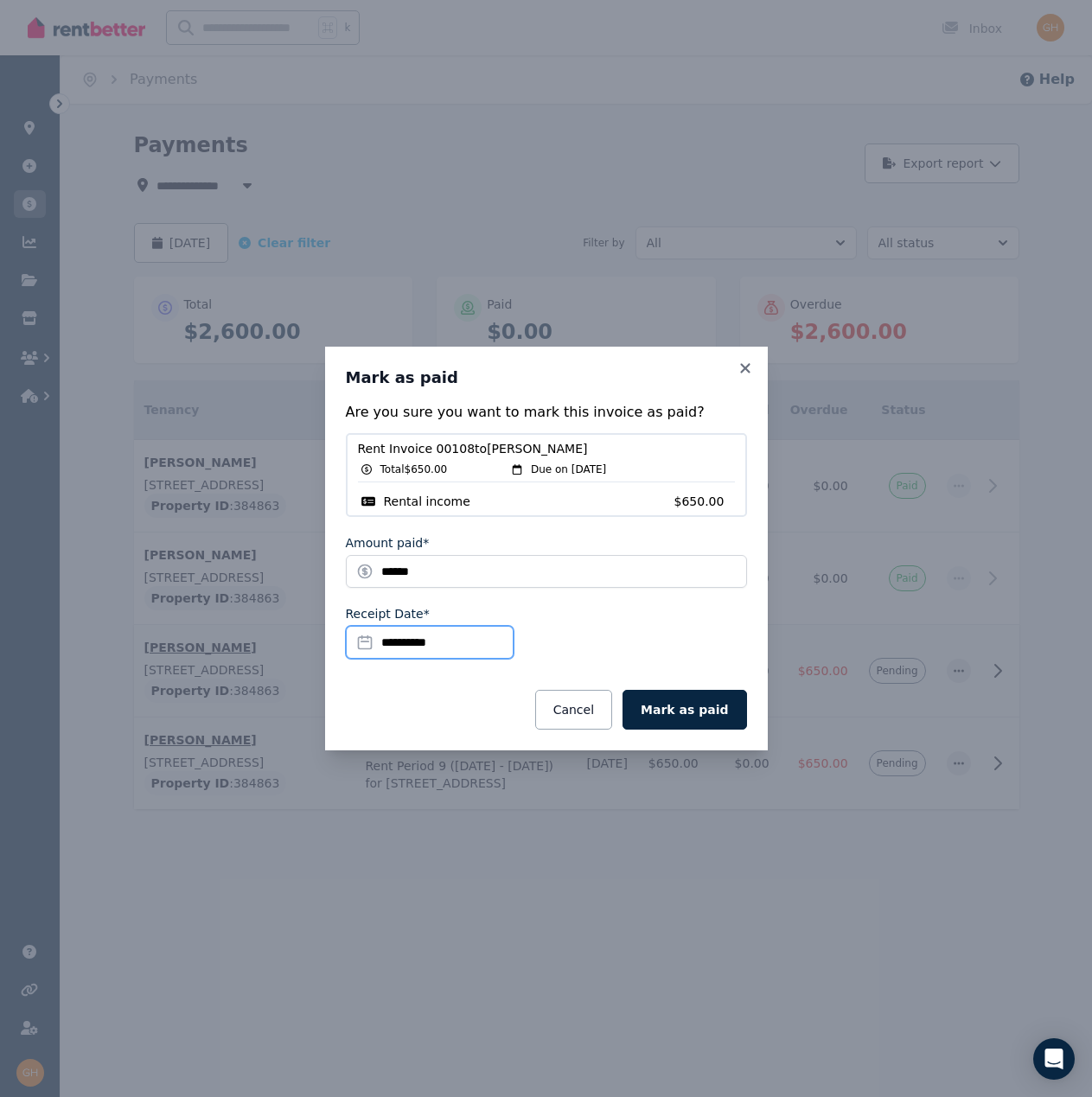
click at [418, 638] on input "**********" at bounding box center [429, 641] width 167 height 32
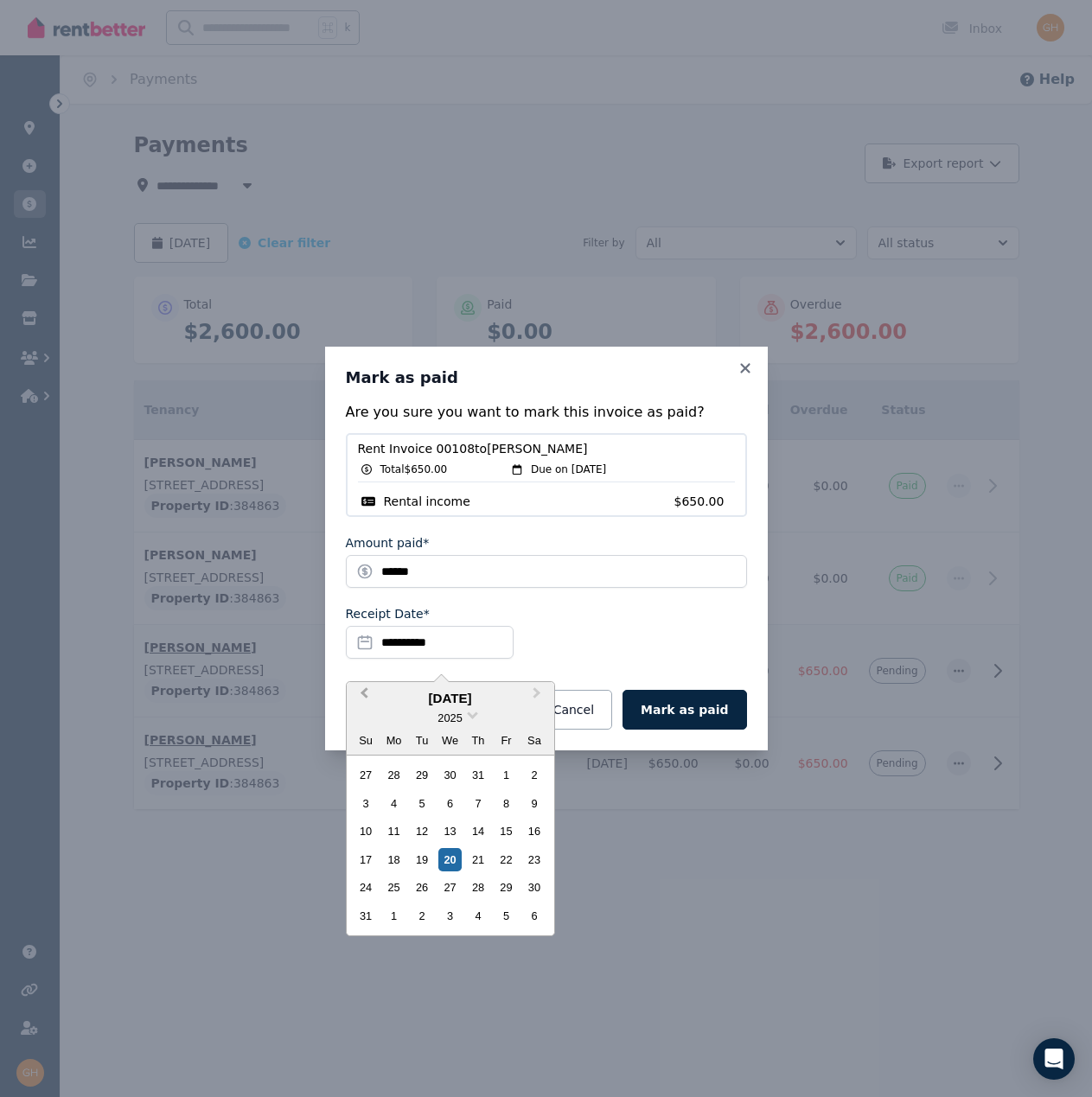
click at [362, 690] on button "Previous Month" at bounding box center [362, 697] width 28 height 28
click at [397, 859] on div "21" at bounding box center [394, 860] width 24 height 24
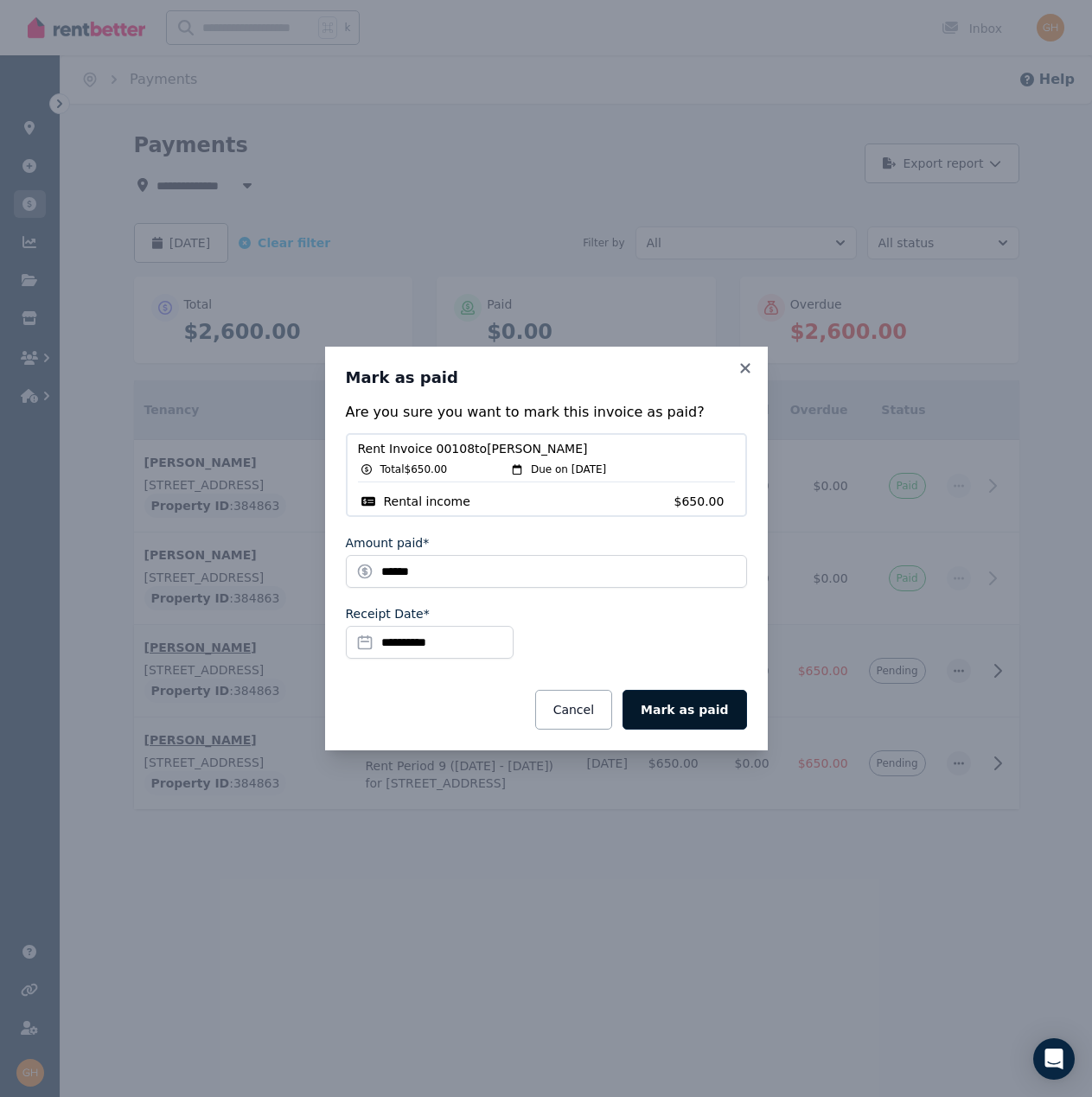
click at [680, 712] on button "Mark as paid" at bounding box center [684, 709] width 124 height 39
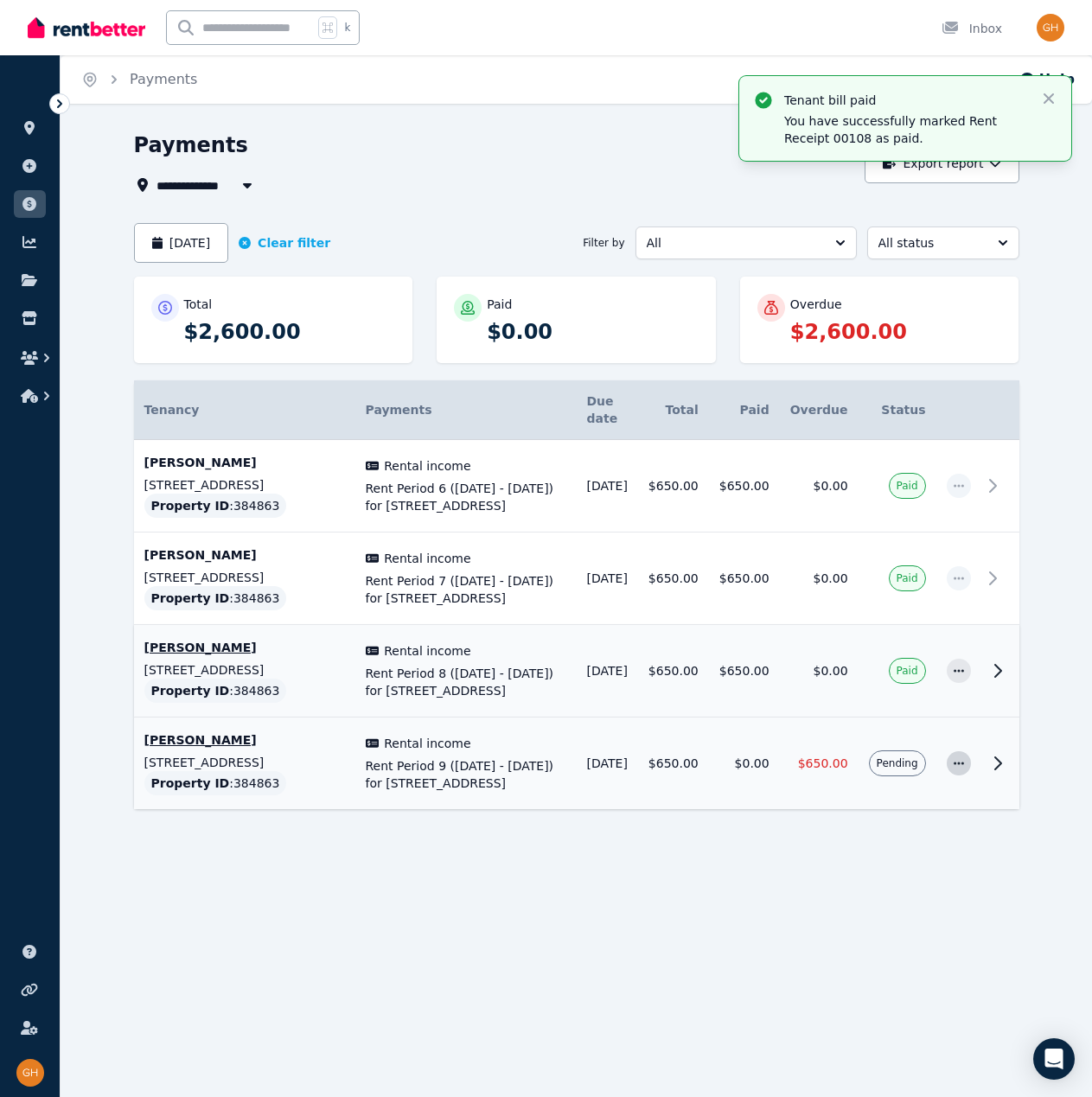
click at [958, 775] on span "button" at bounding box center [958, 763] width 25 height 25
click at [895, 855] on span "Mark as paid" at bounding box center [901, 844] width 110 height 21
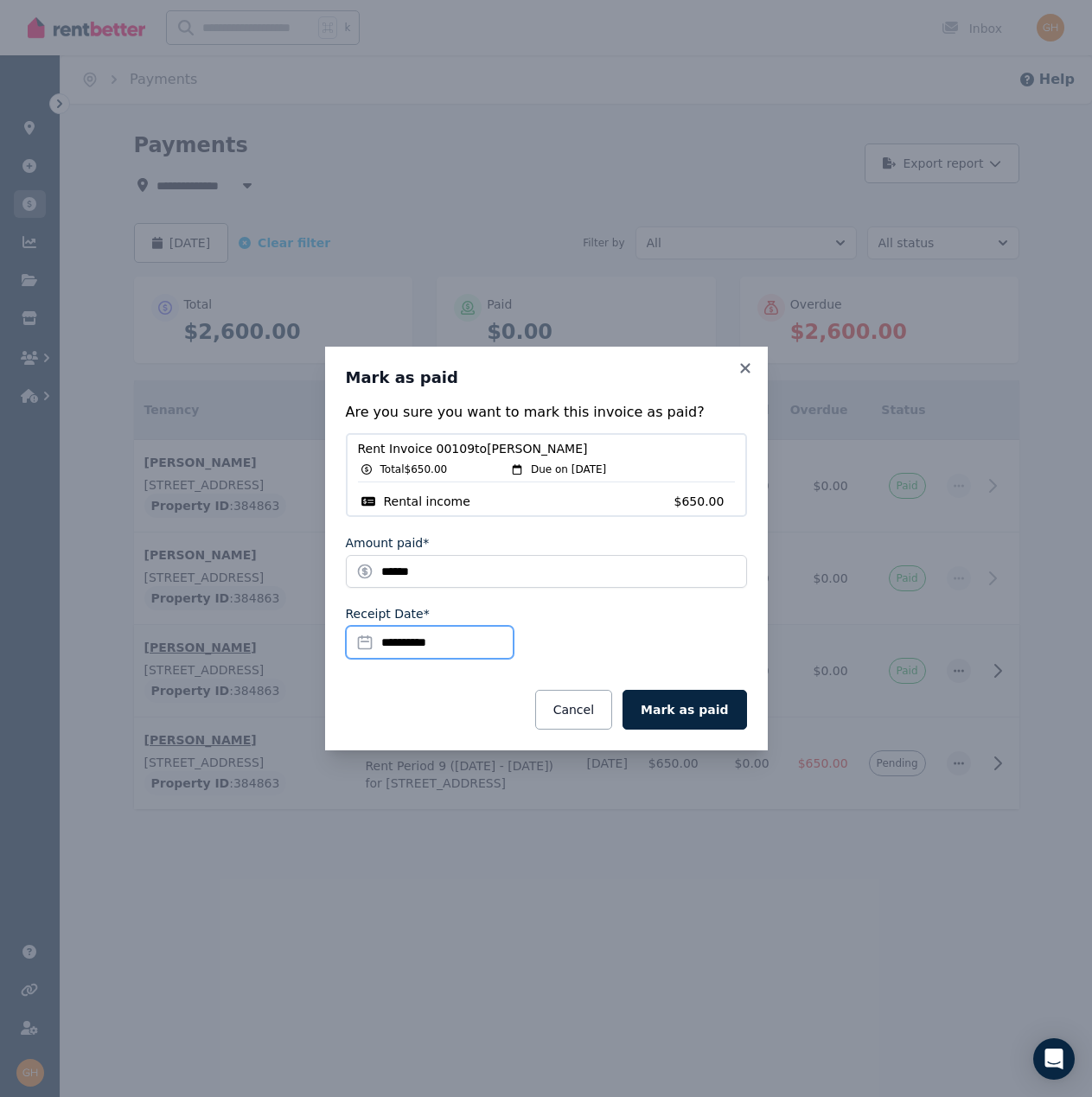
click at [409, 638] on input "**********" at bounding box center [429, 641] width 167 height 32
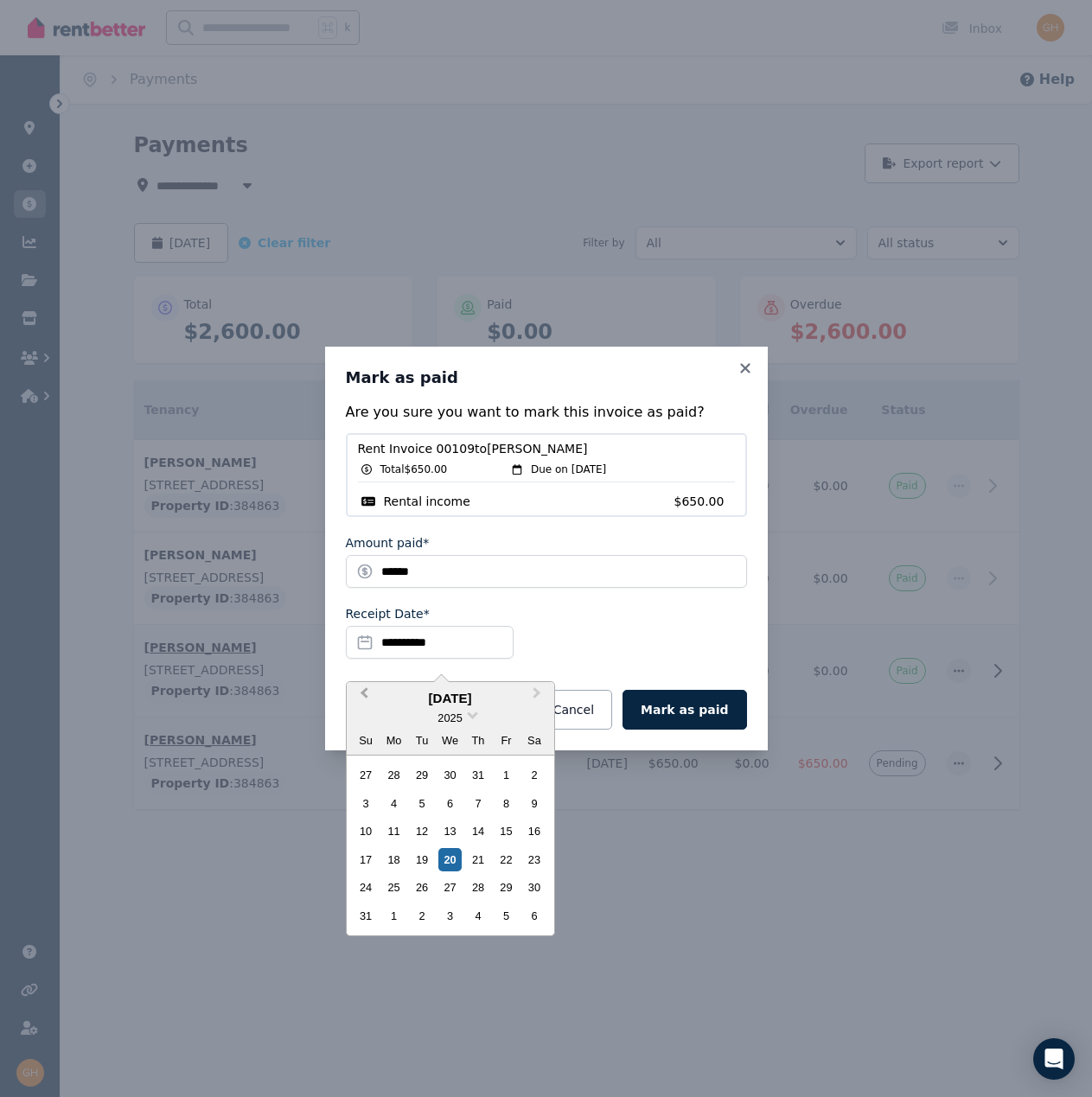
click at [364, 691] on span "Previous Month" at bounding box center [364, 696] width 0 height 26
click at [398, 893] on div "28" at bounding box center [394, 887] width 24 height 24
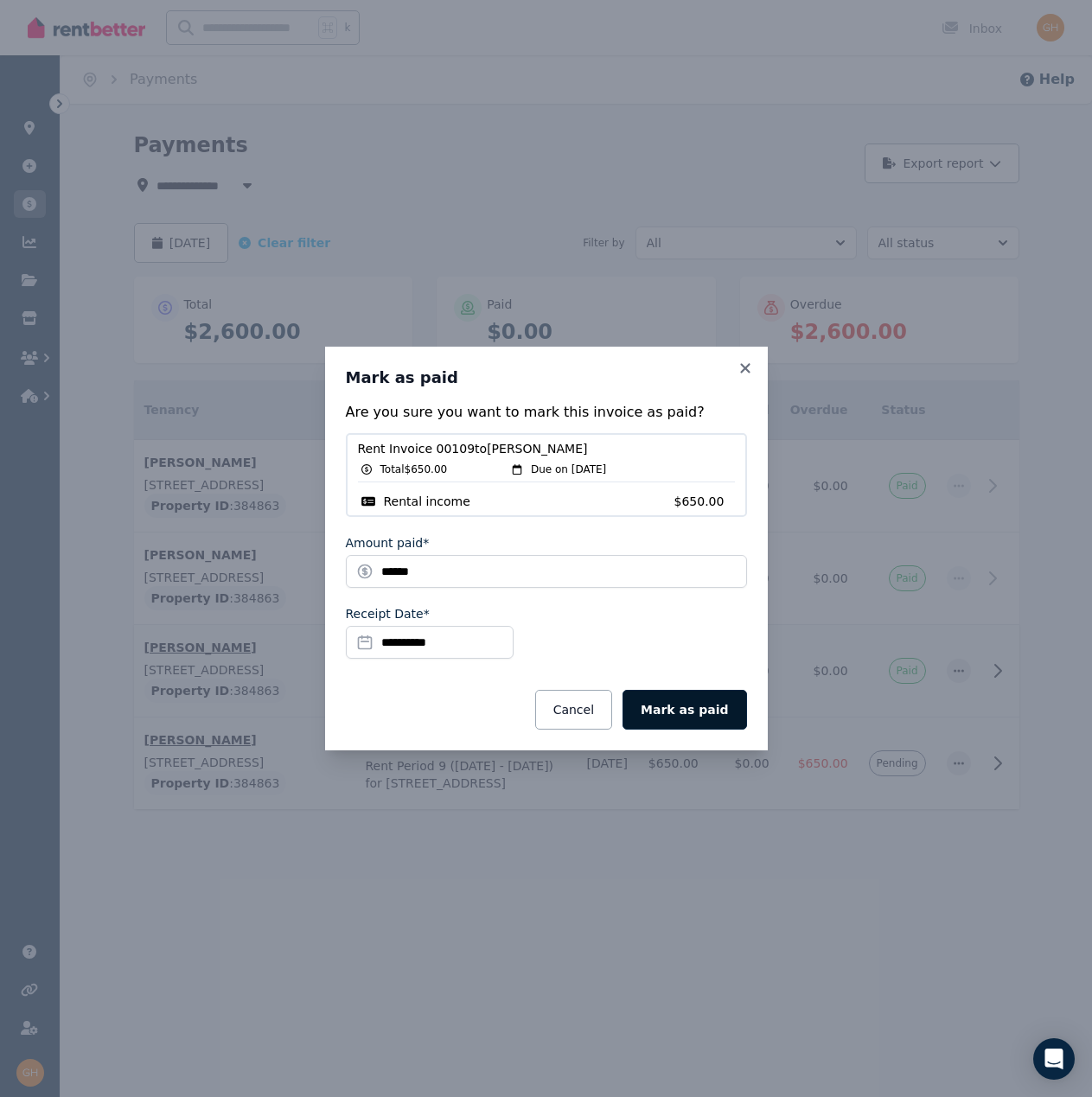
click at [671, 709] on button "Mark as paid" at bounding box center [684, 709] width 124 height 39
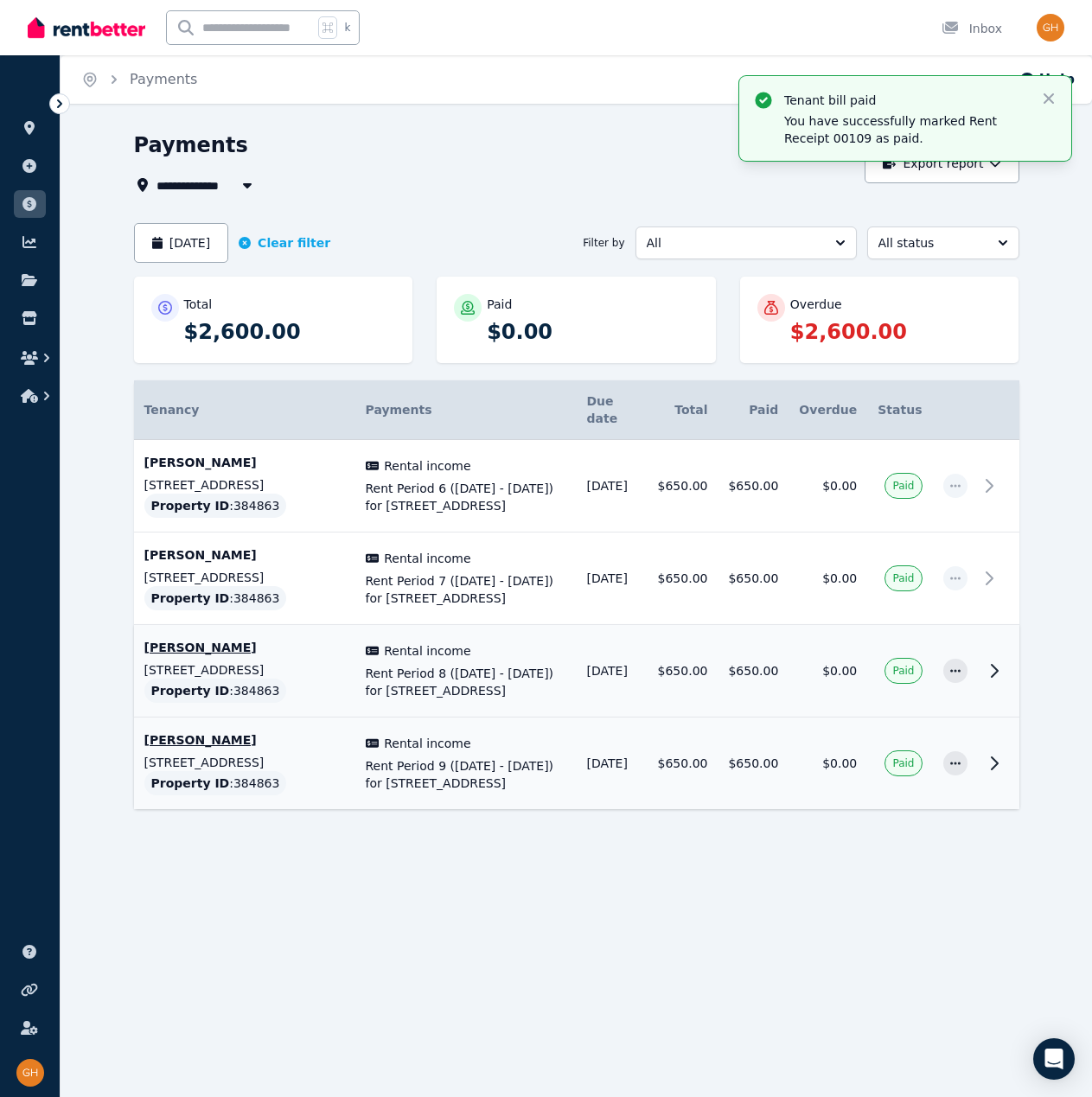
click at [851, 312] on div "Overdue" at bounding box center [895, 304] width 212 height 18
click at [1050, 96] on icon "button" at bounding box center [1049, 98] width 18 height 18
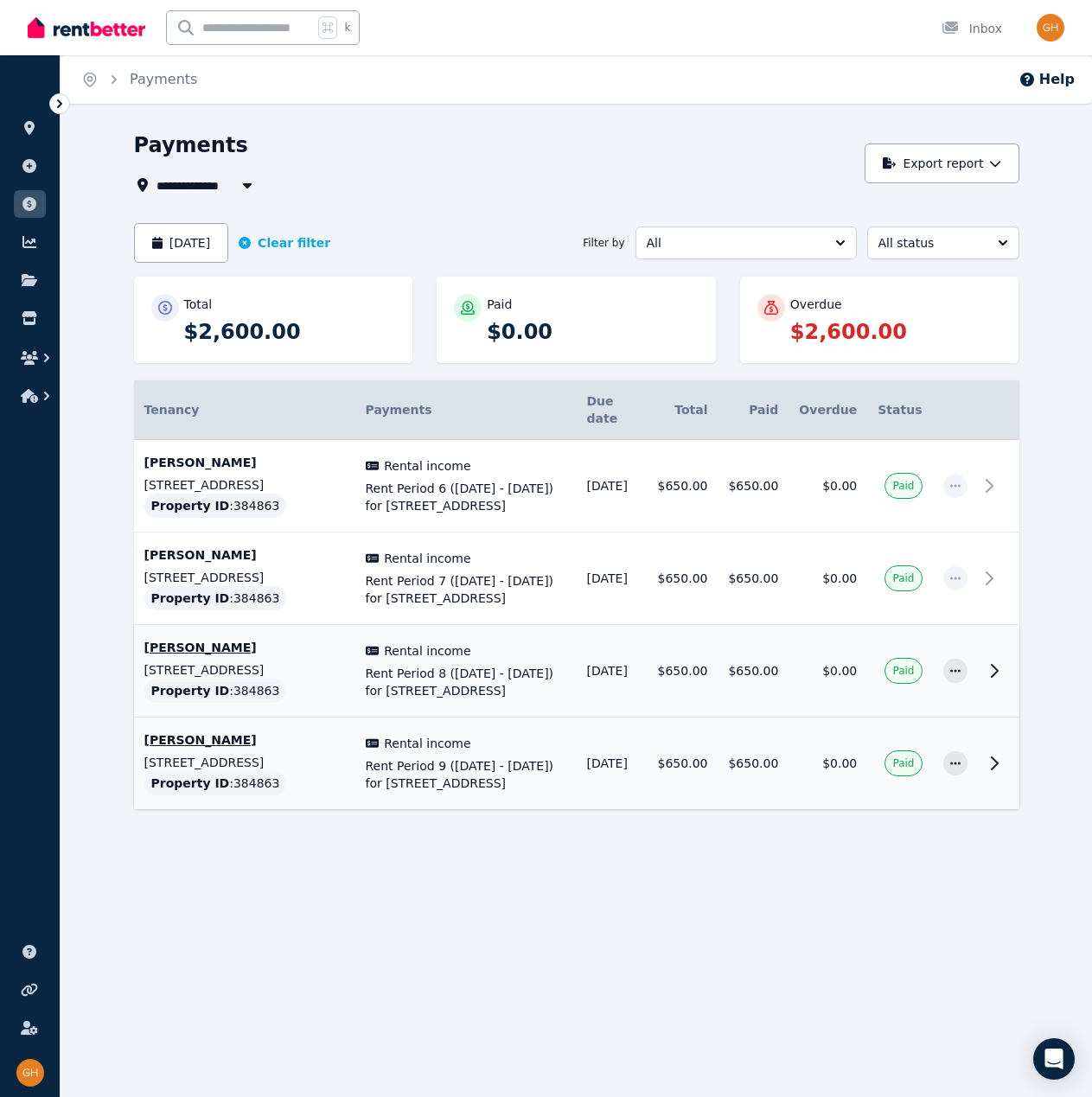
click at [876, 313] on div "Overdue $2,600.00" at bounding box center [895, 319] width 212 height 52
click at [832, 314] on div "Overdue $2,600.00" at bounding box center [895, 319] width 212 height 52
drag, startPoint x: 827, startPoint y: 326, endPoint x: 819, endPoint y: 332, distance: 10.0
click at [824, 329] on p "$2,600.00" at bounding box center [895, 332] width 212 height 28
click at [814, 333] on p "$2,600.00" at bounding box center [895, 332] width 212 height 28
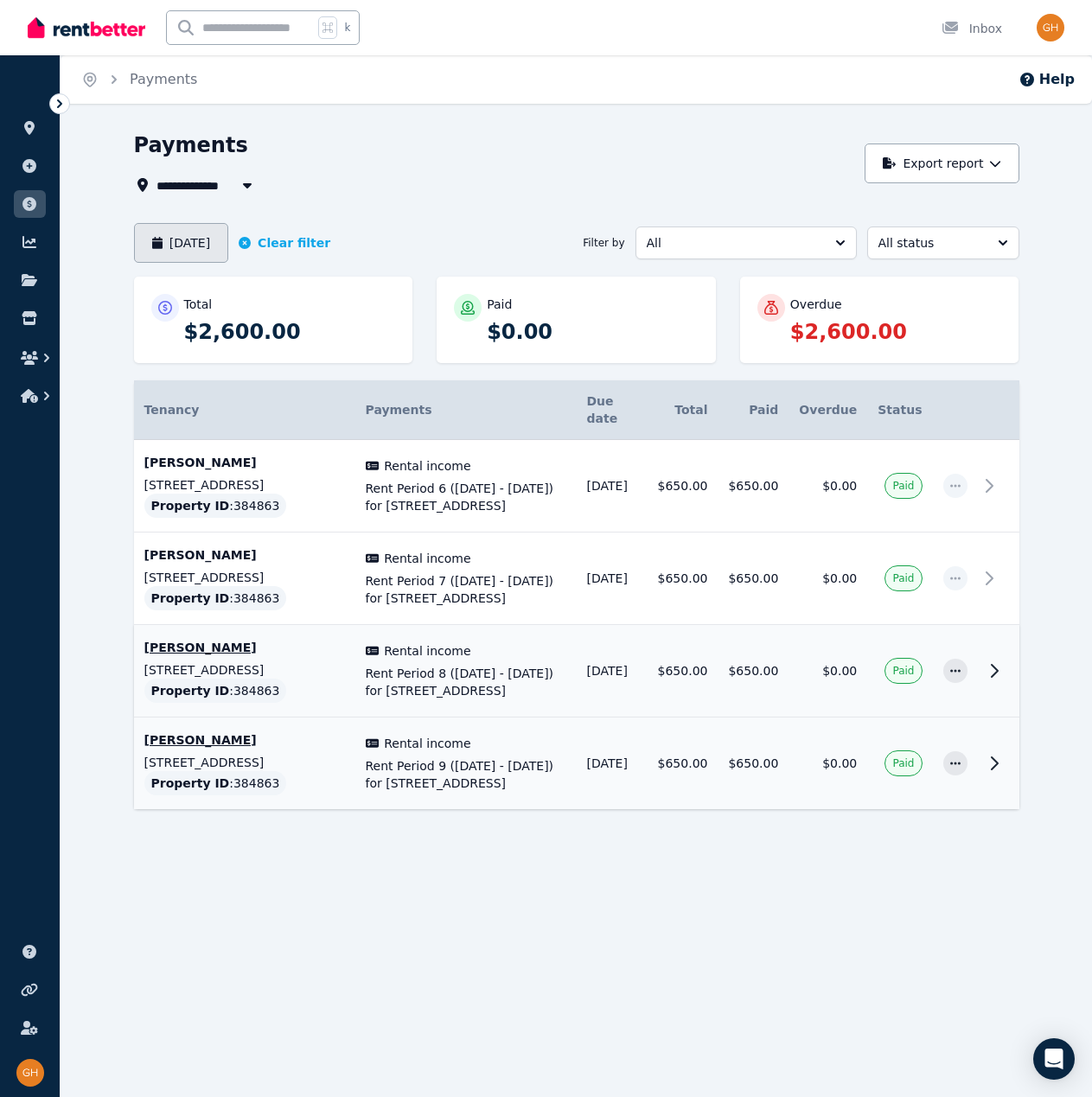
click at [211, 236] on button "[DATE]" at bounding box center [181, 242] width 96 height 39
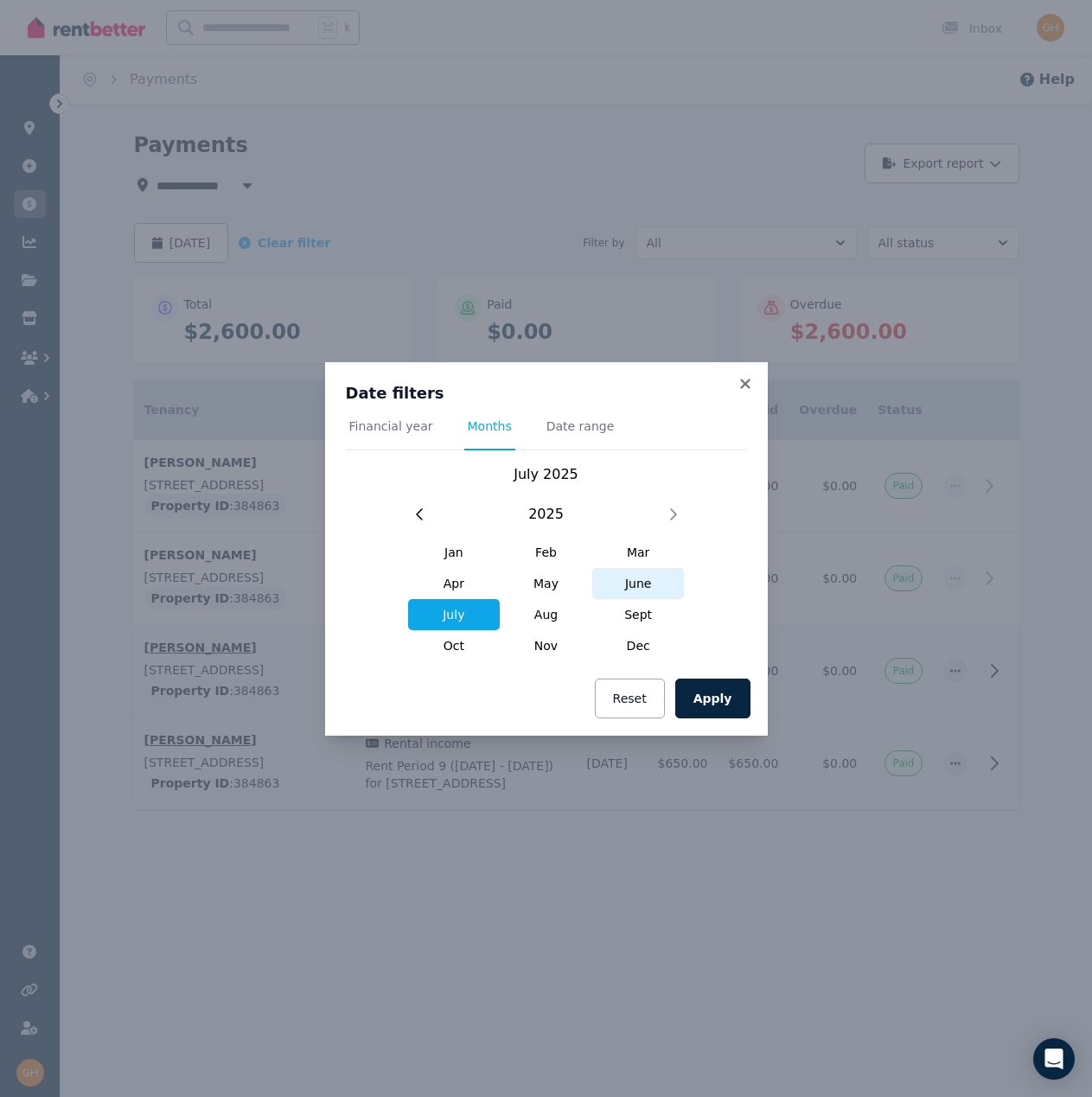
click at [620, 583] on span "June" at bounding box center [638, 584] width 93 height 32
click at [700, 700] on button "Apply" at bounding box center [713, 698] width 75 height 39
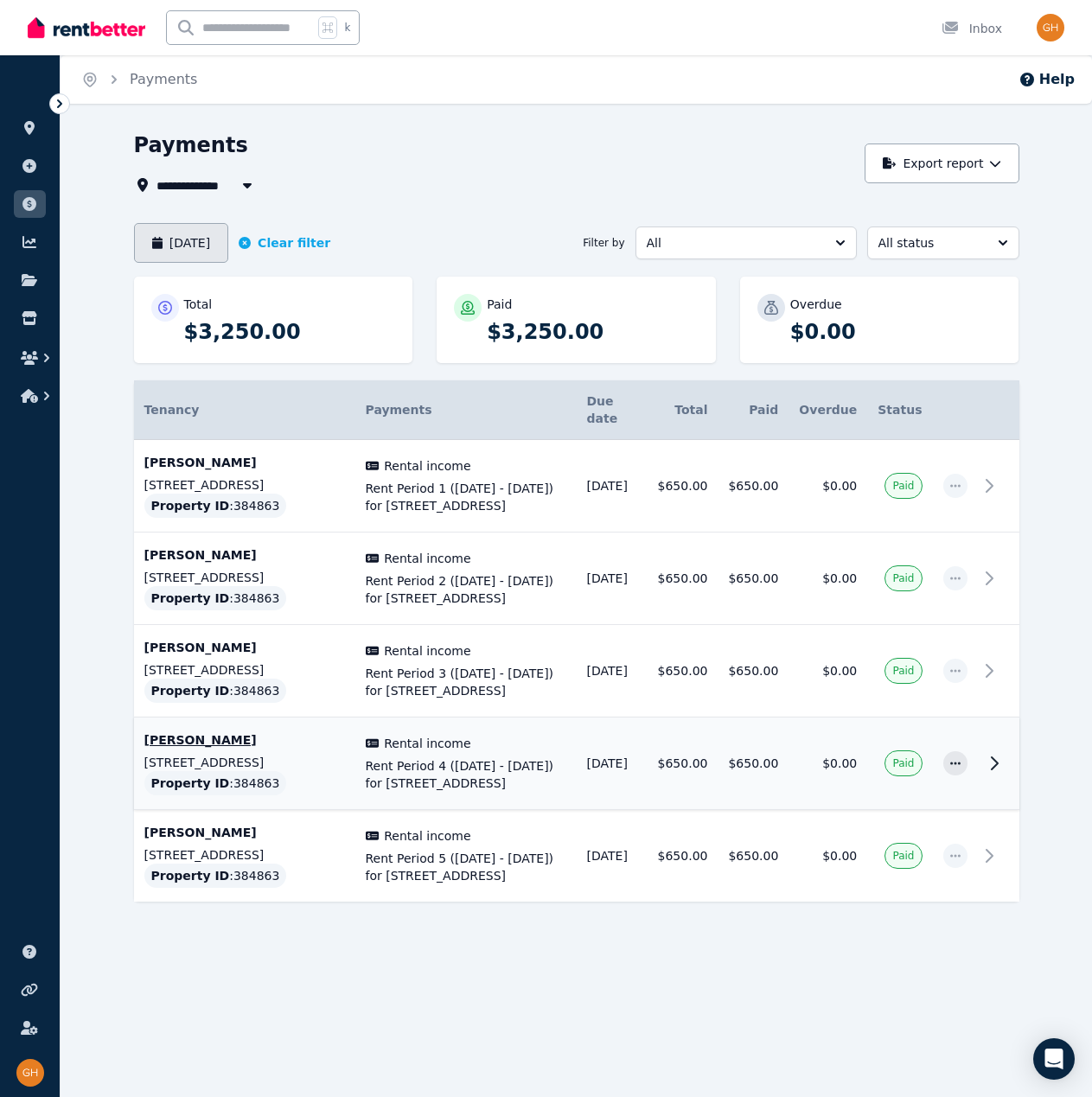
click at [203, 243] on button "[DATE]" at bounding box center [181, 242] width 96 height 39
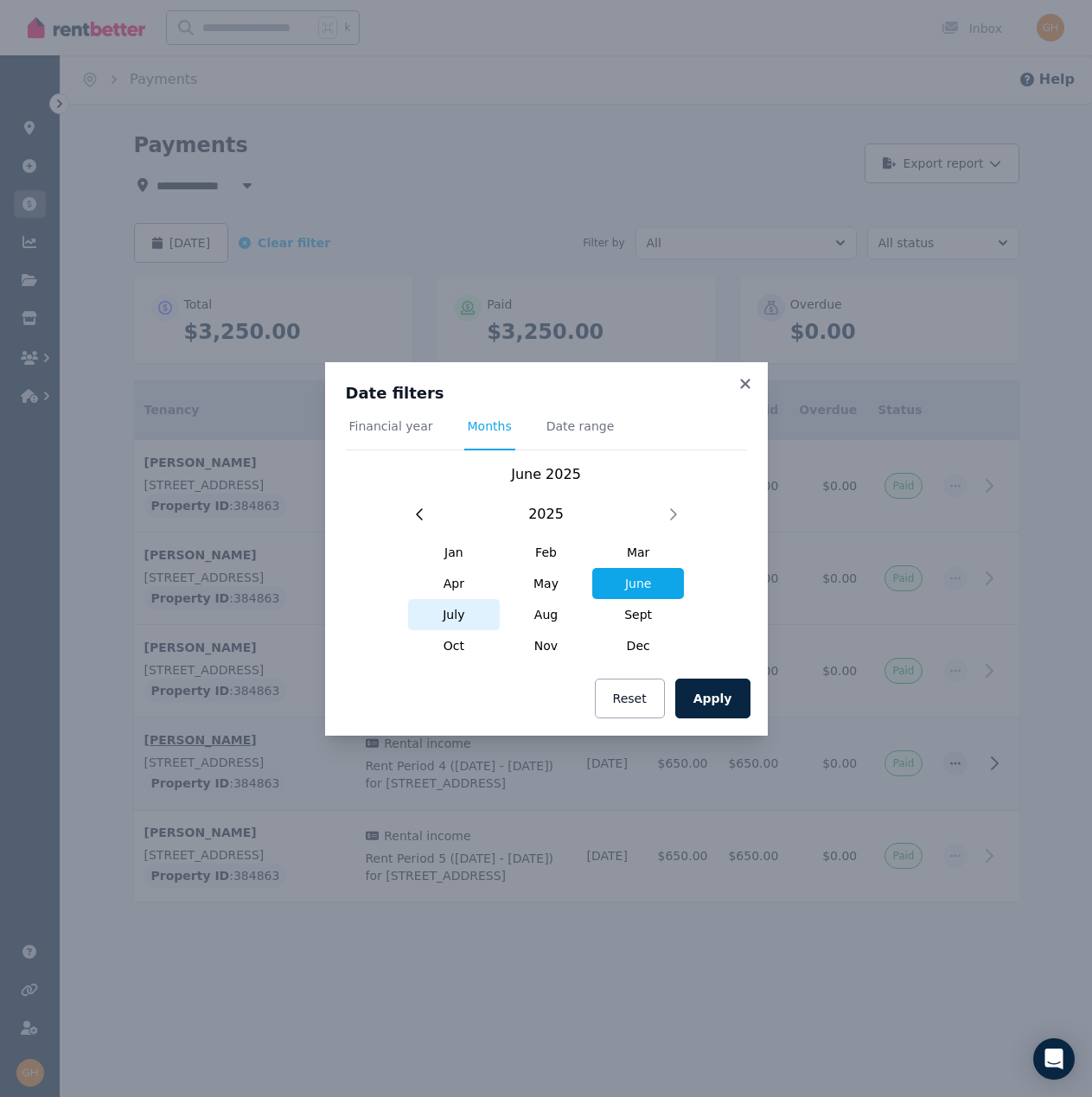
click at [458, 609] on span "July" at bounding box center [454, 614] width 93 height 32
click at [701, 686] on button "Apply" at bounding box center [713, 698] width 75 height 39
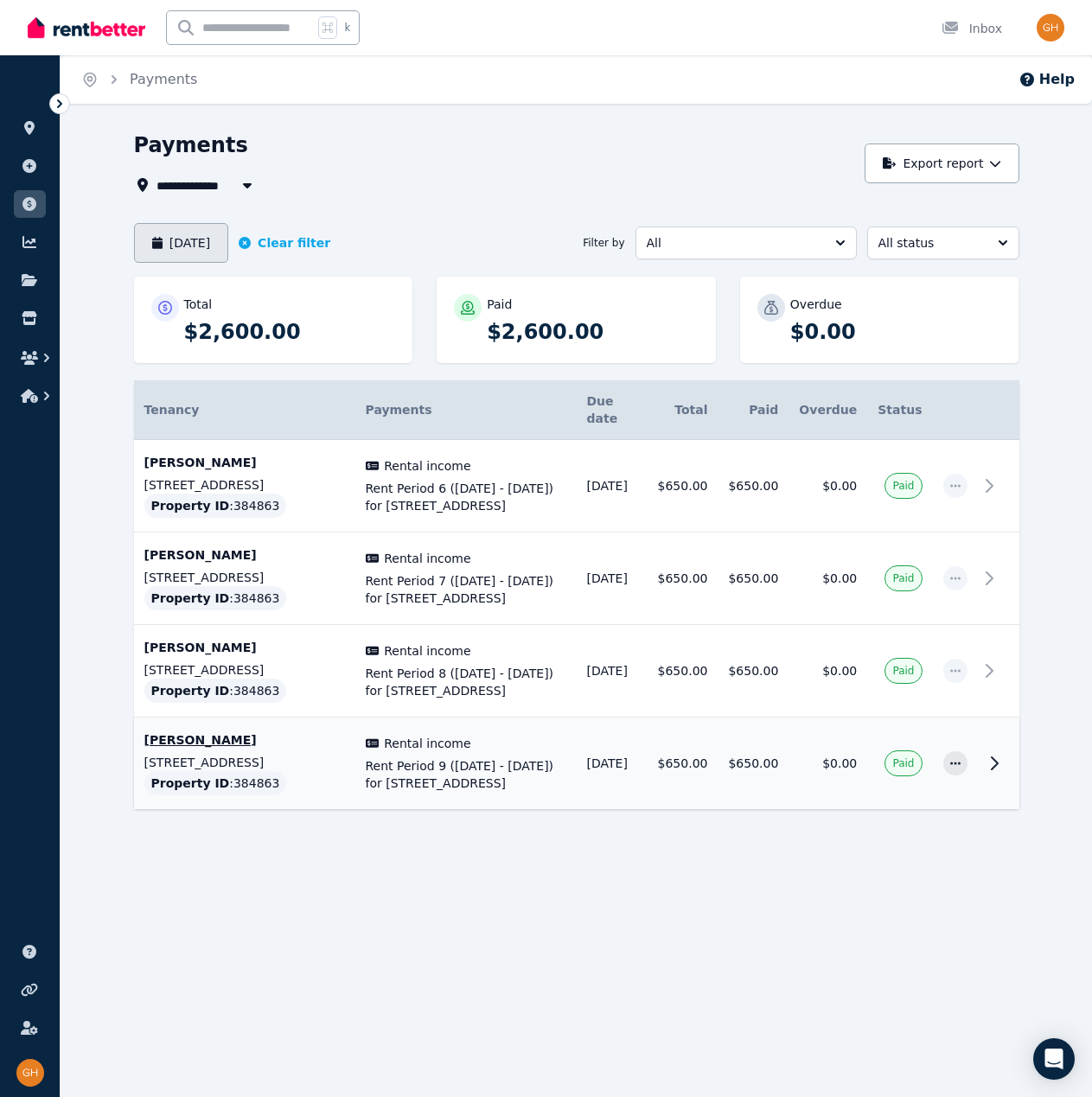
click at [225, 246] on button "[DATE]" at bounding box center [181, 242] width 96 height 39
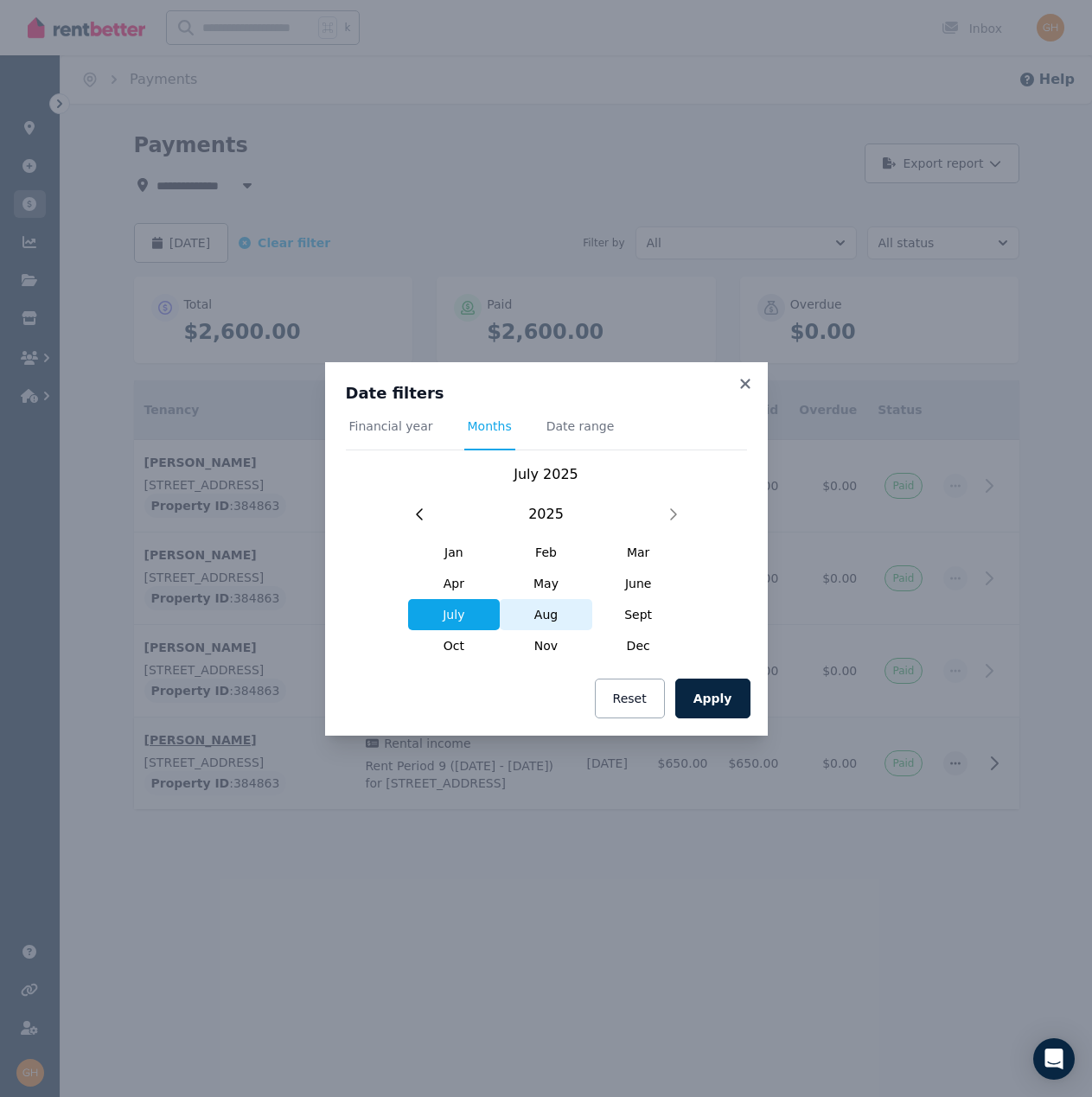
click at [565, 618] on span "Aug" at bounding box center [546, 614] width 93 height 32
click at [718, 708] on button "Apply" at bounding box center [713, 698] width 75 height 39
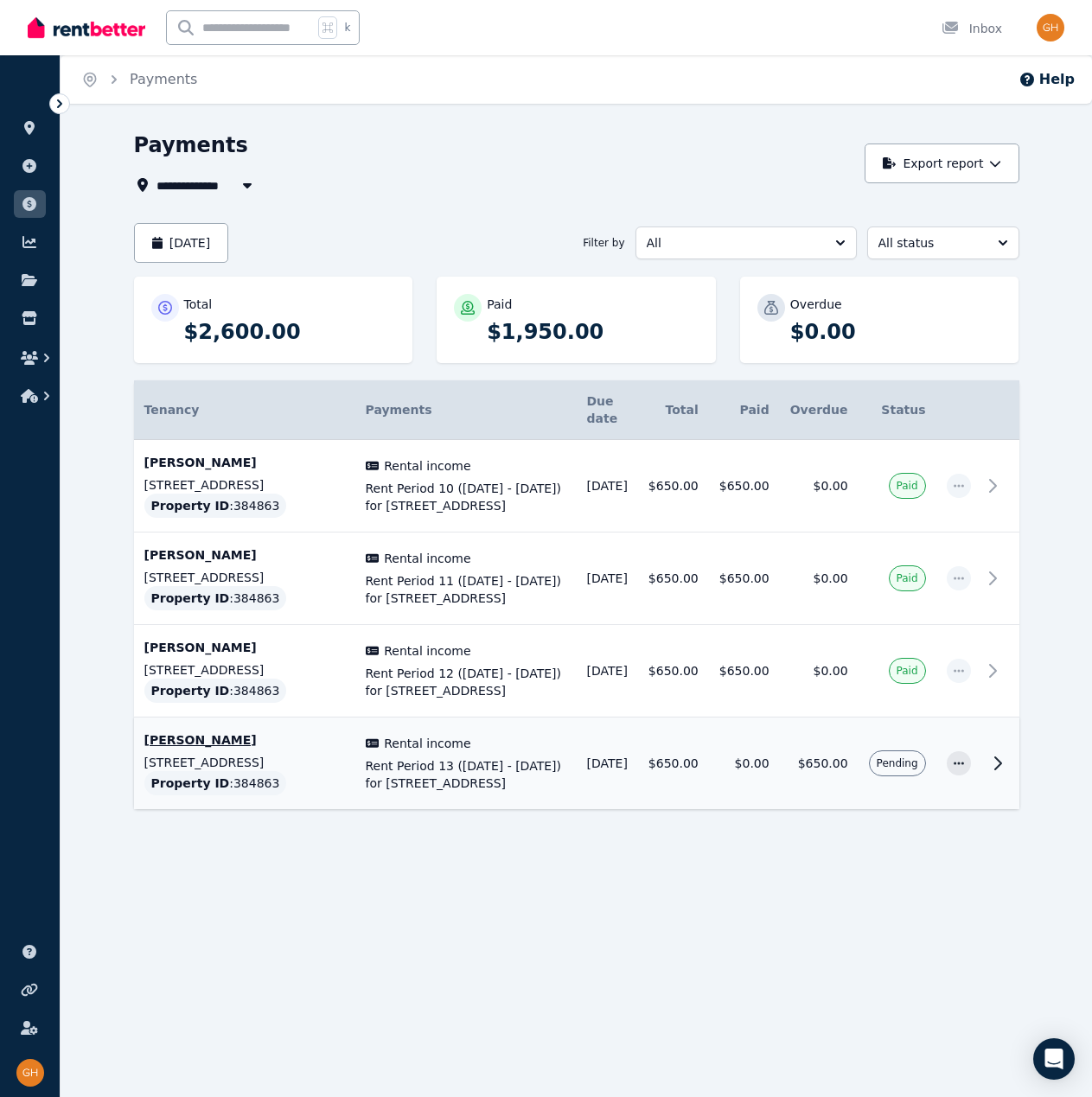
click at [779, 247] on span "All" at bounding box center [734, 243] width 174 height 18
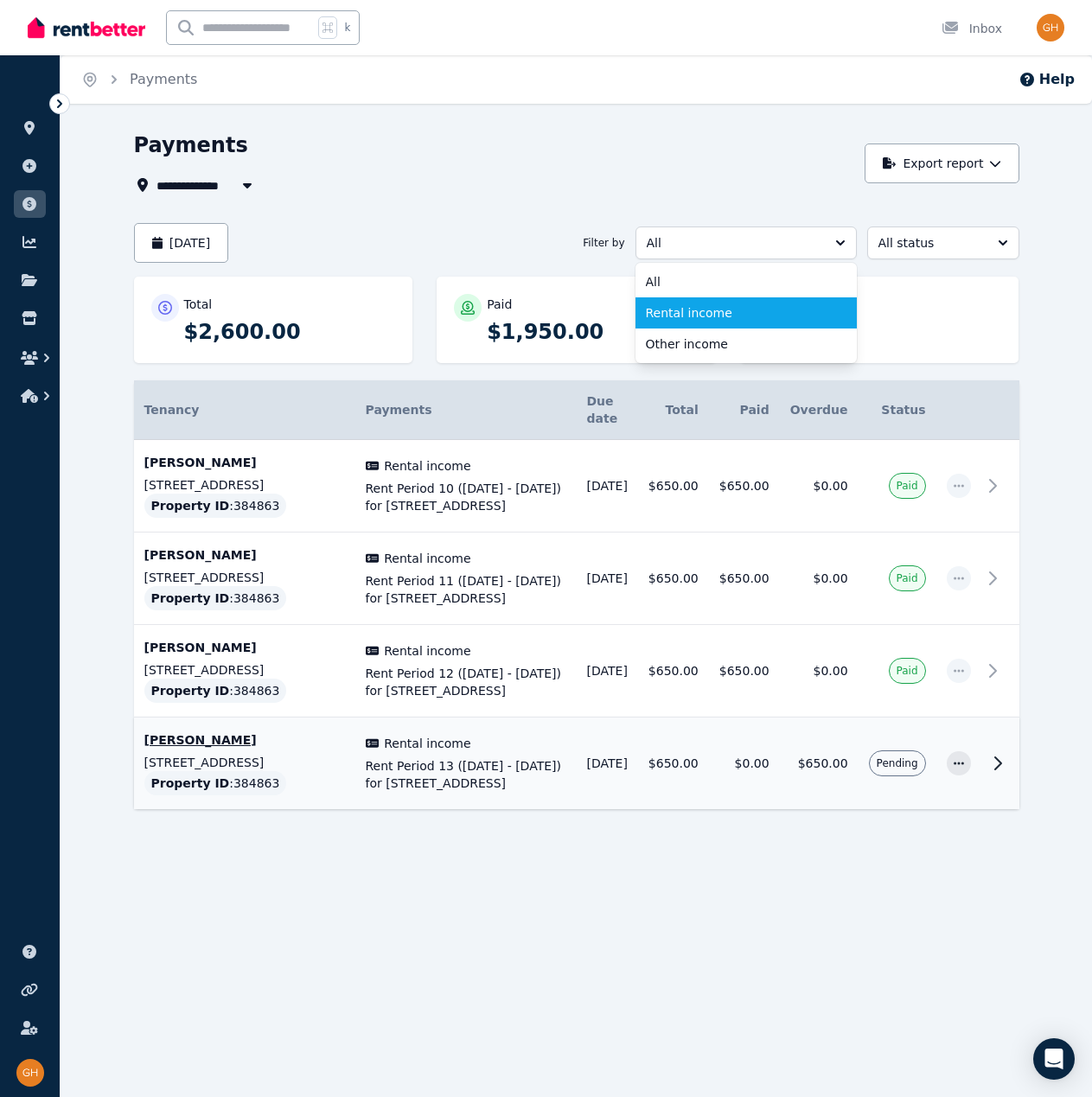
click at [740, 316] on span "Rental income" at bounding box center [736, 313] width 180 height 18
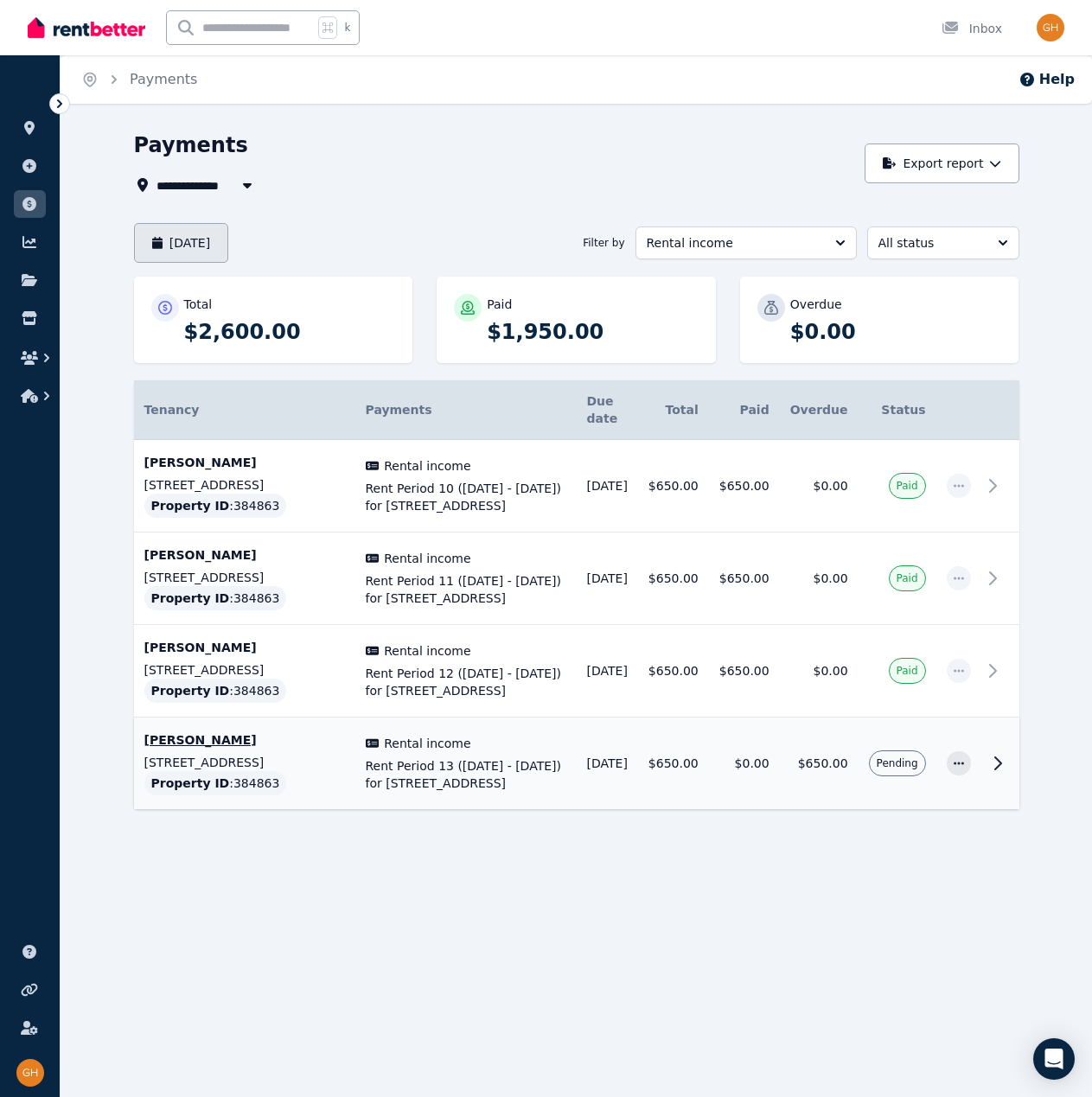
click at [229, 246] on button "[DATE]" at bounding box center [181, 242] width 96 height 39
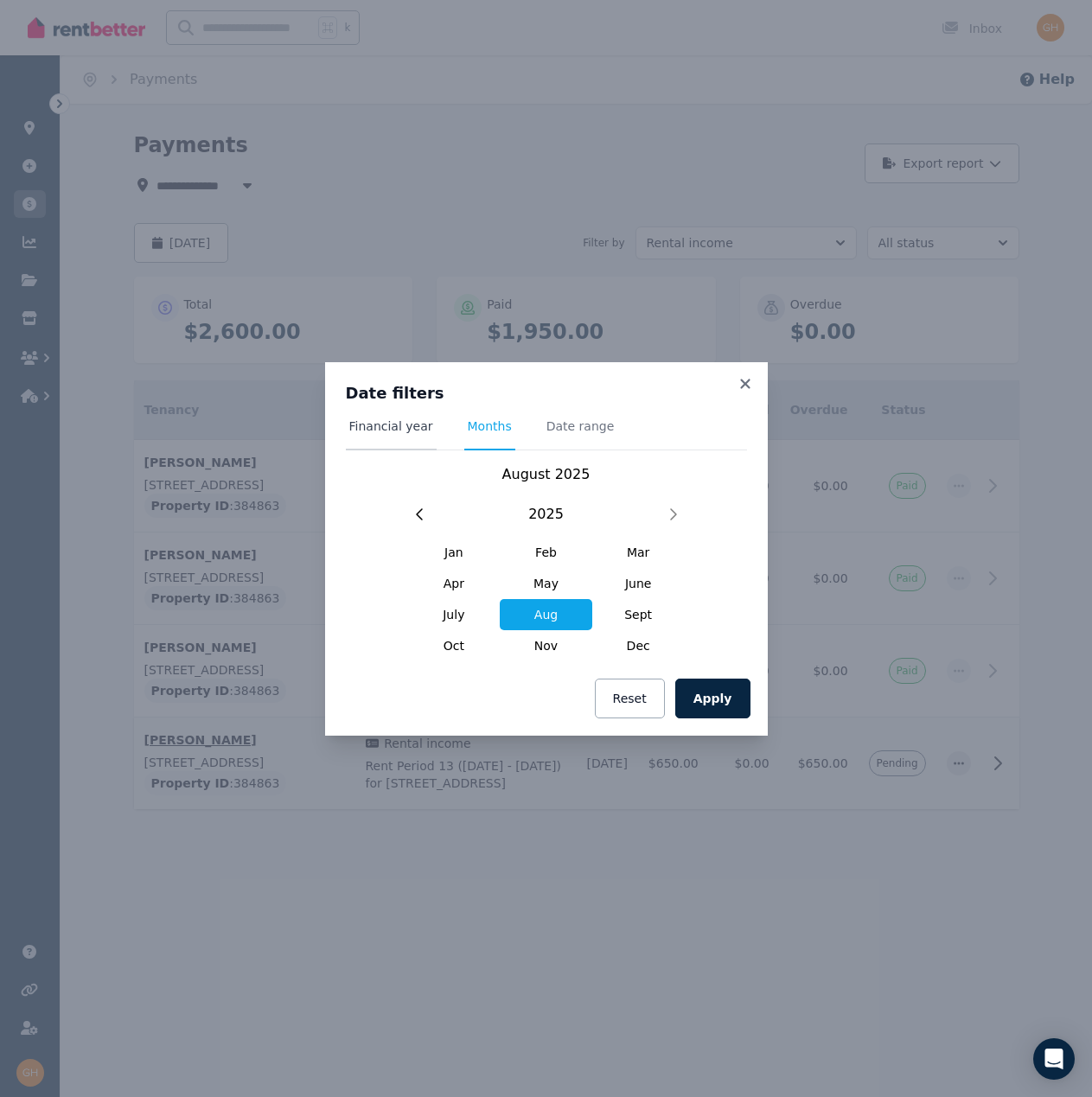
click at [410, 427] on span "Financial year" at bounding box center [391, 426] width 84 height 18
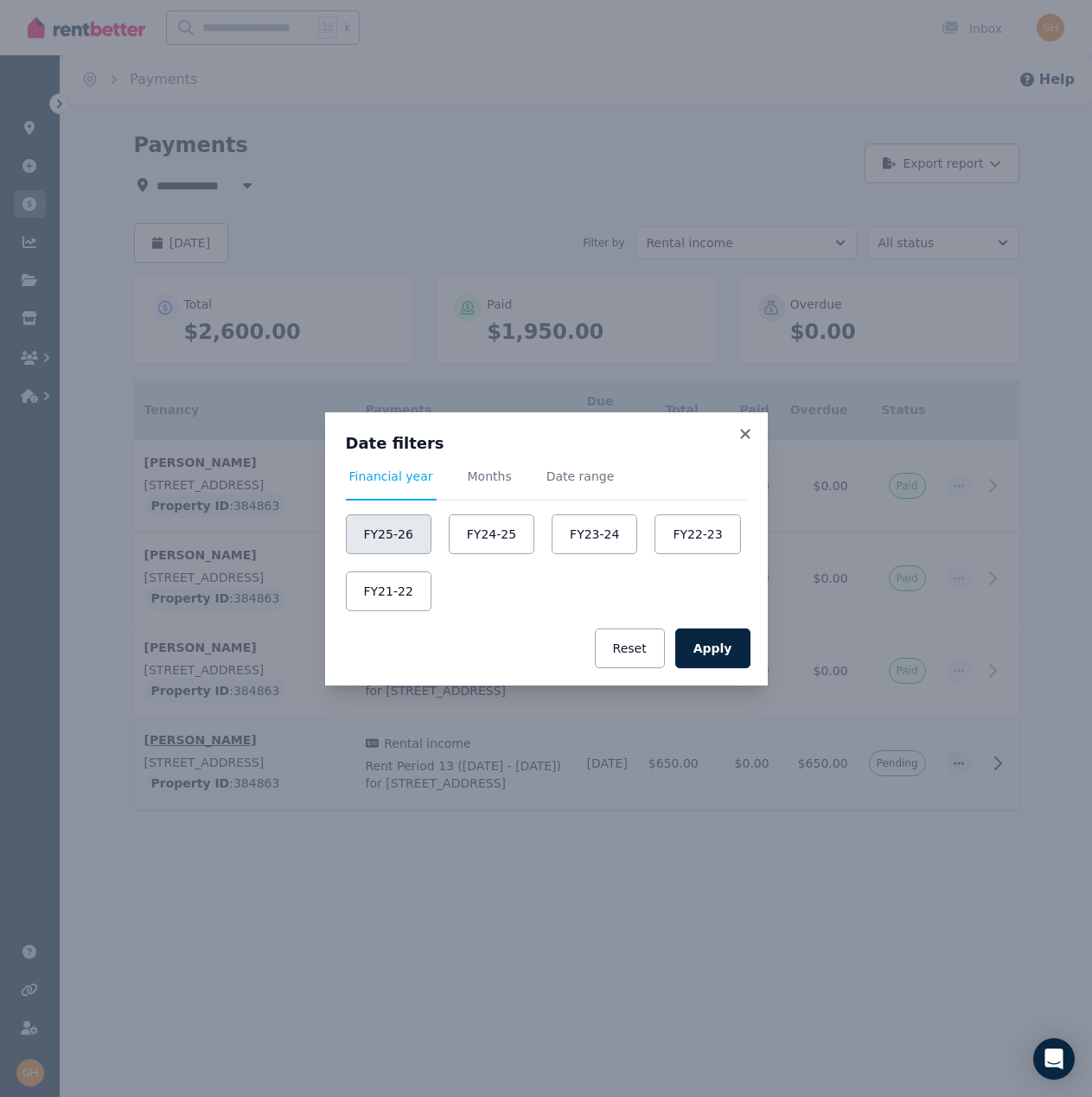
click at [401, 532] on button "FY25-26" at bounding box center [388, 534] width 86 height 39
click at [745, 647] on button "Apply" at bounding box center [713, 648] width 75 height 39
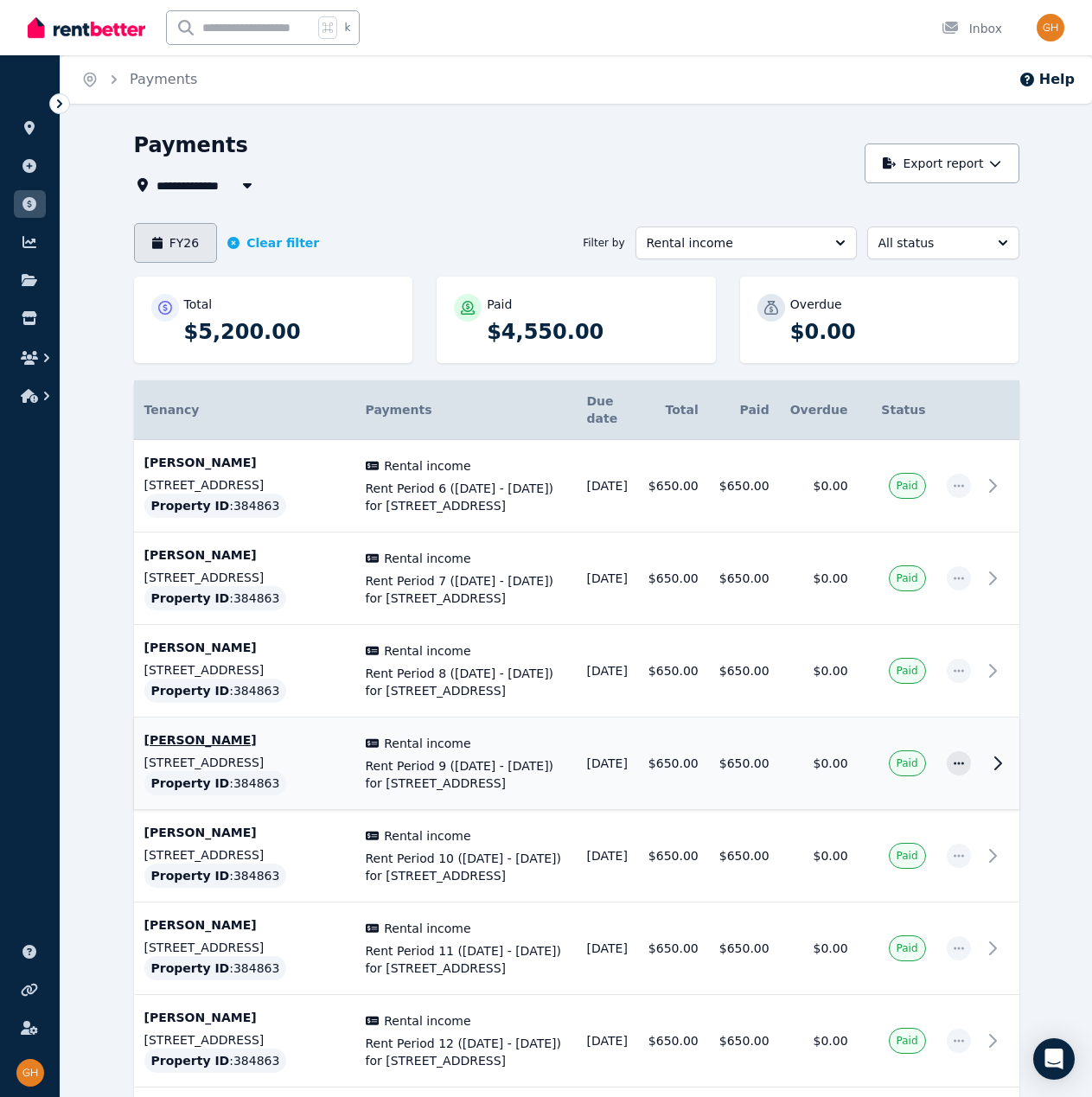
click at [206, 239] on button "FY26" at bounding box center [175, 242] width 84 height 39
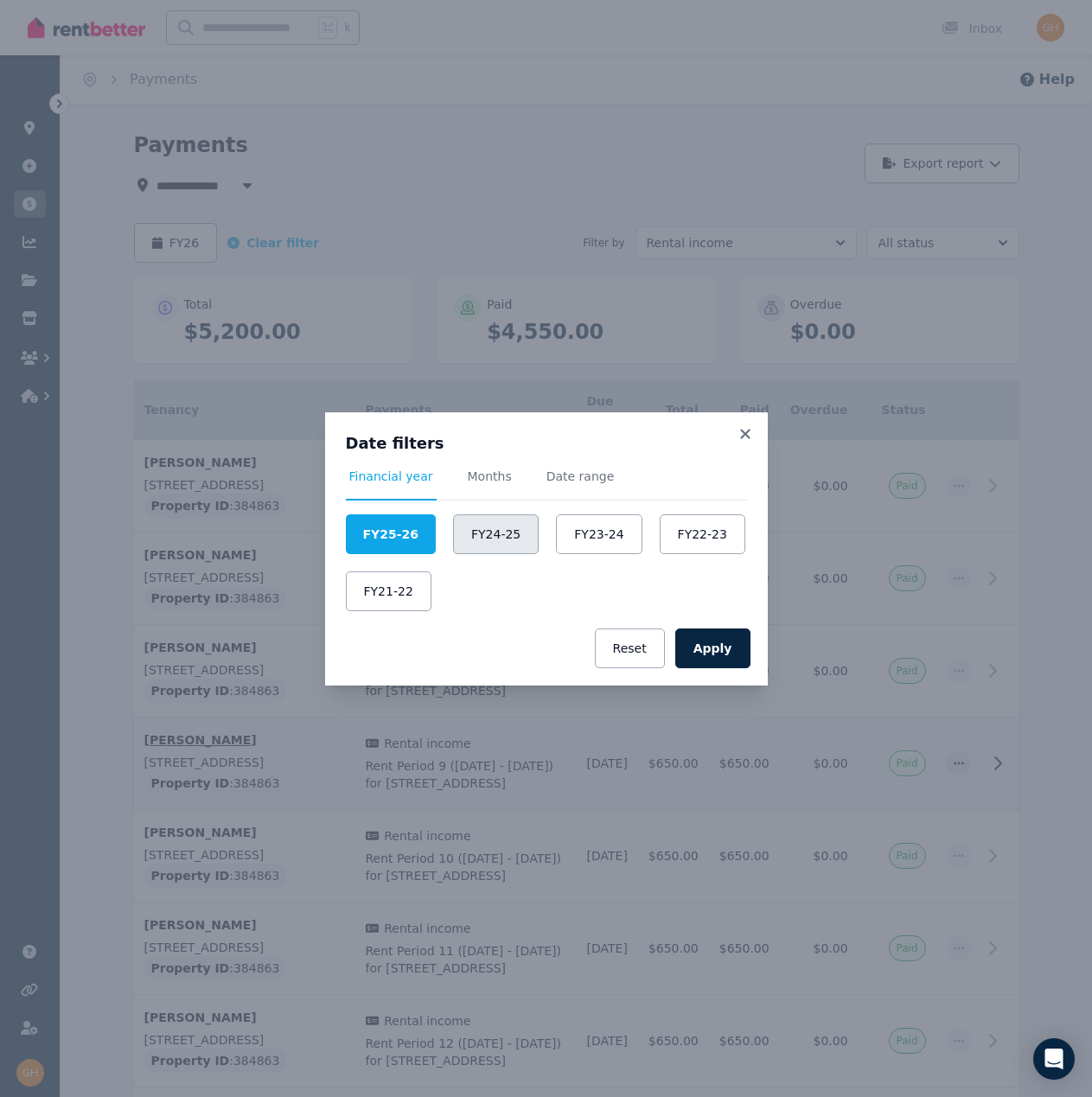
click at [519, 545] on button "FY24-25" at bounding box center [495, 534] width 86 height 39
click at [708, 635] on button "Apply" at bounding box center [713, 648] width 75 height 39
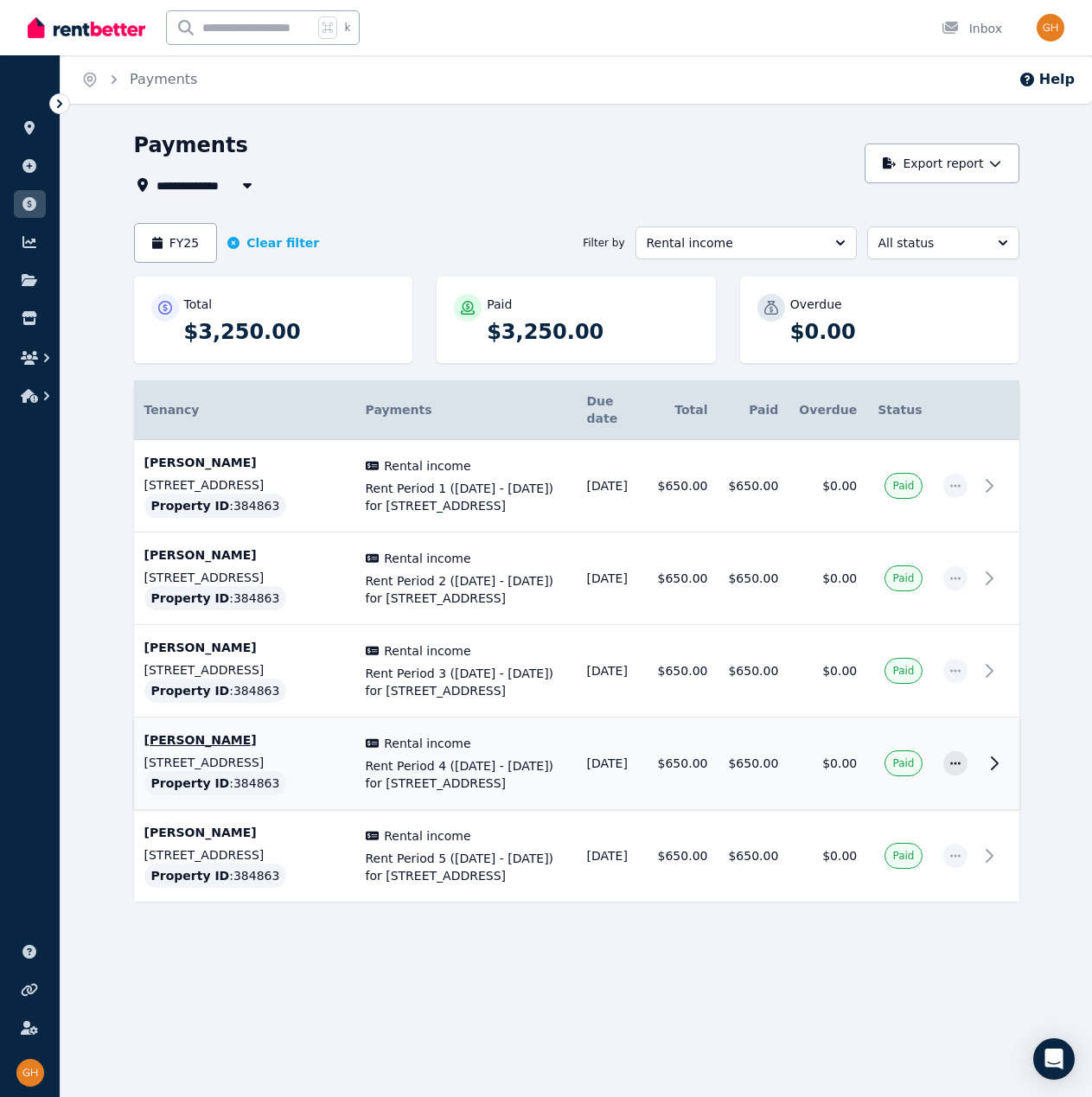
click at [793, 251] on button "Rental income" at bounding box center [745, 242] width 222 height 32
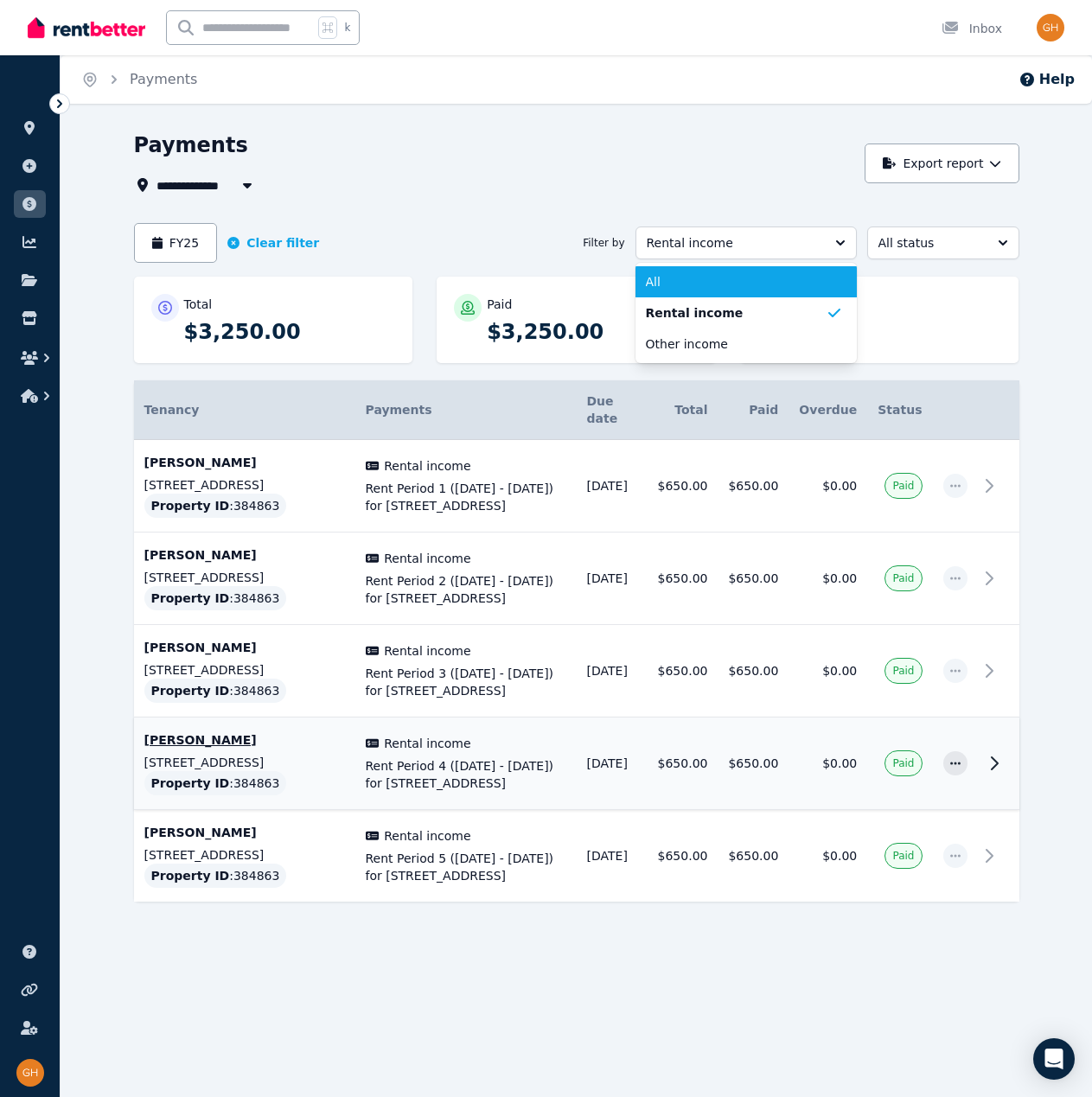
click at [779, 270] on li "All" at bounding box center [745, 282] width 222 height 32
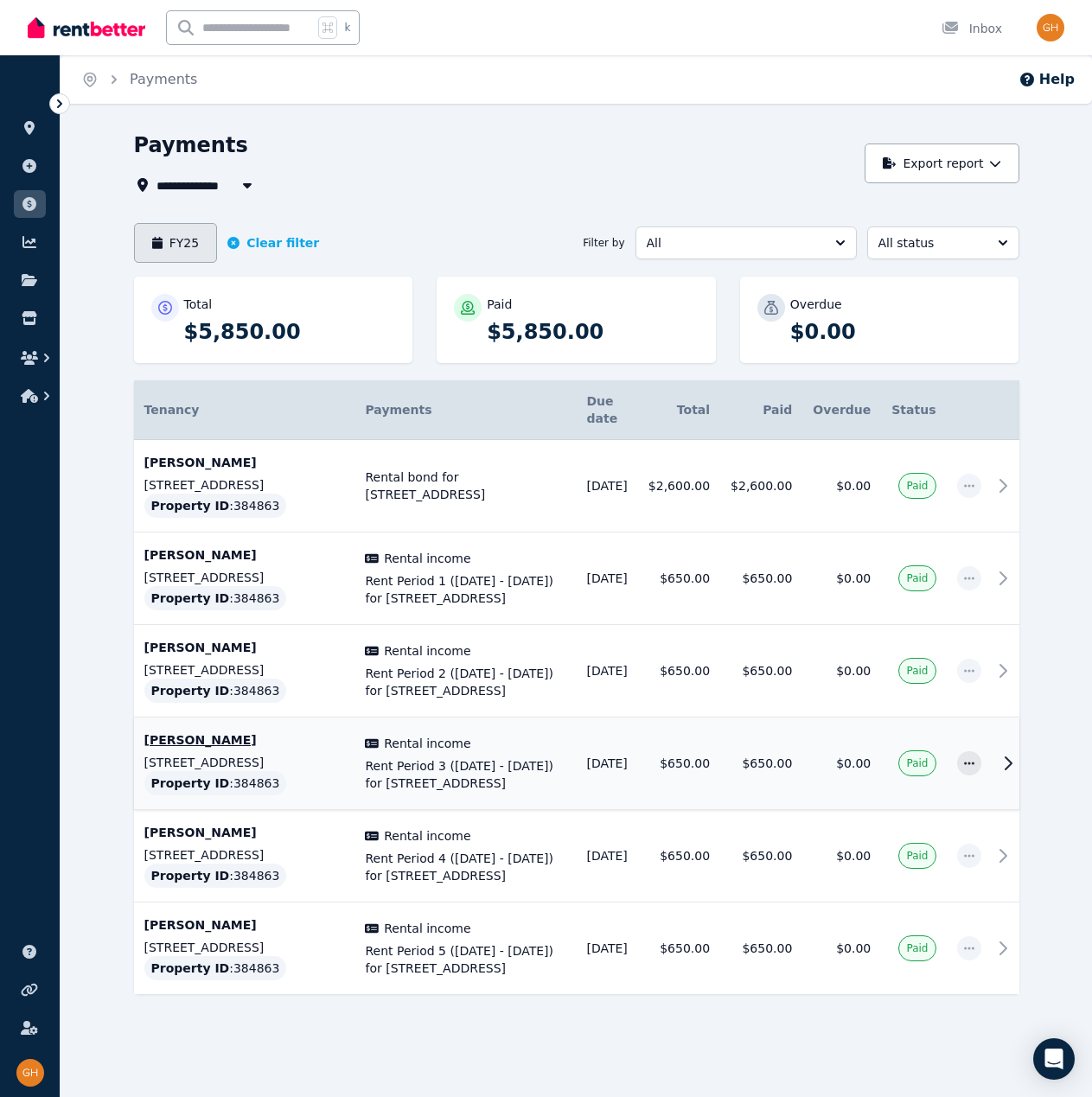
click at [173, 244] on button "FY25" at bounding box center [175, 242] width 84 height 39
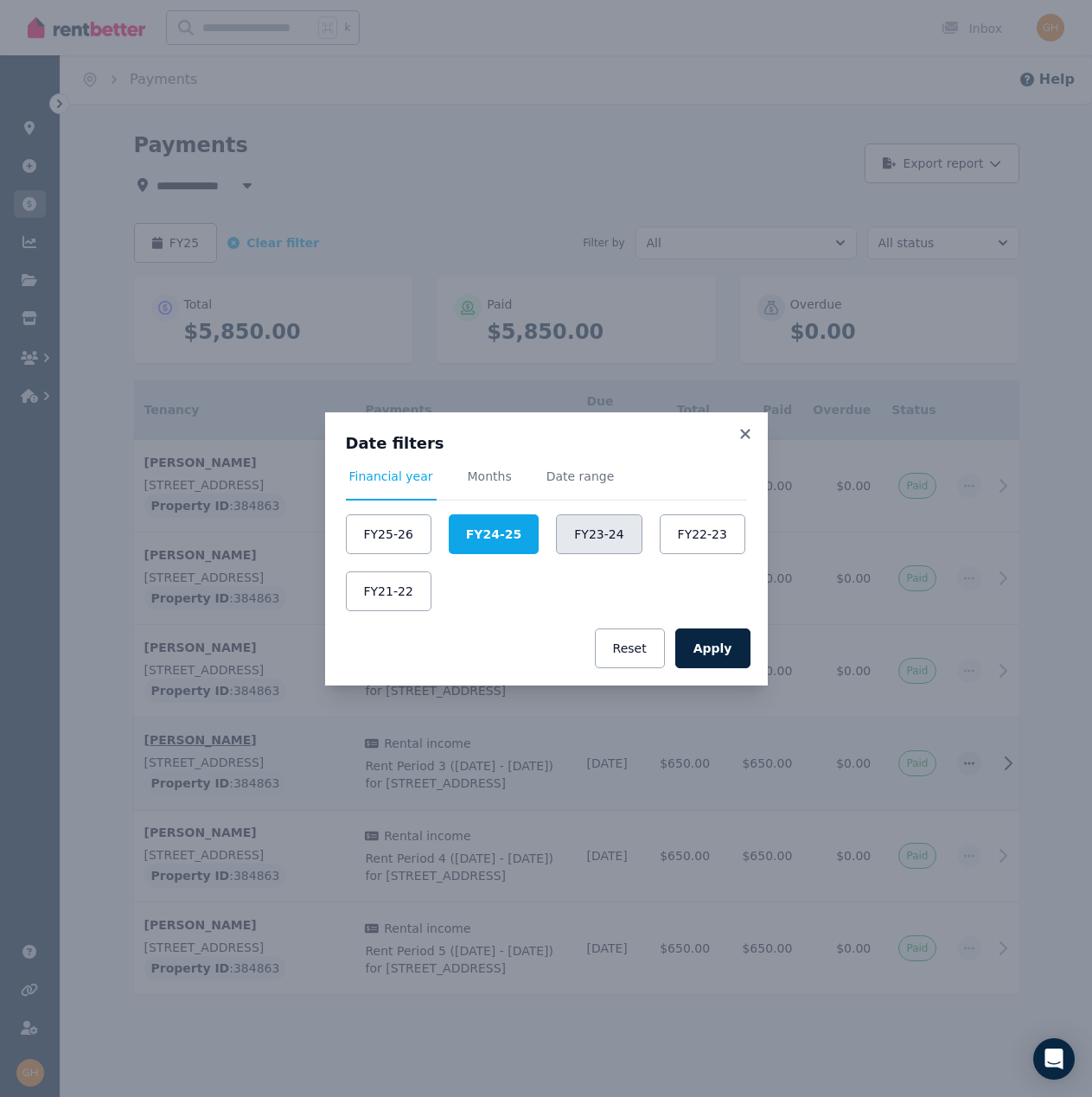
click at [574, 543] on button "FY23-24" at bounding box center [598, 534] width 86 height 39
click at [733, 660] on button "Apply" at bounding box center [713, 648] width 75 height 39
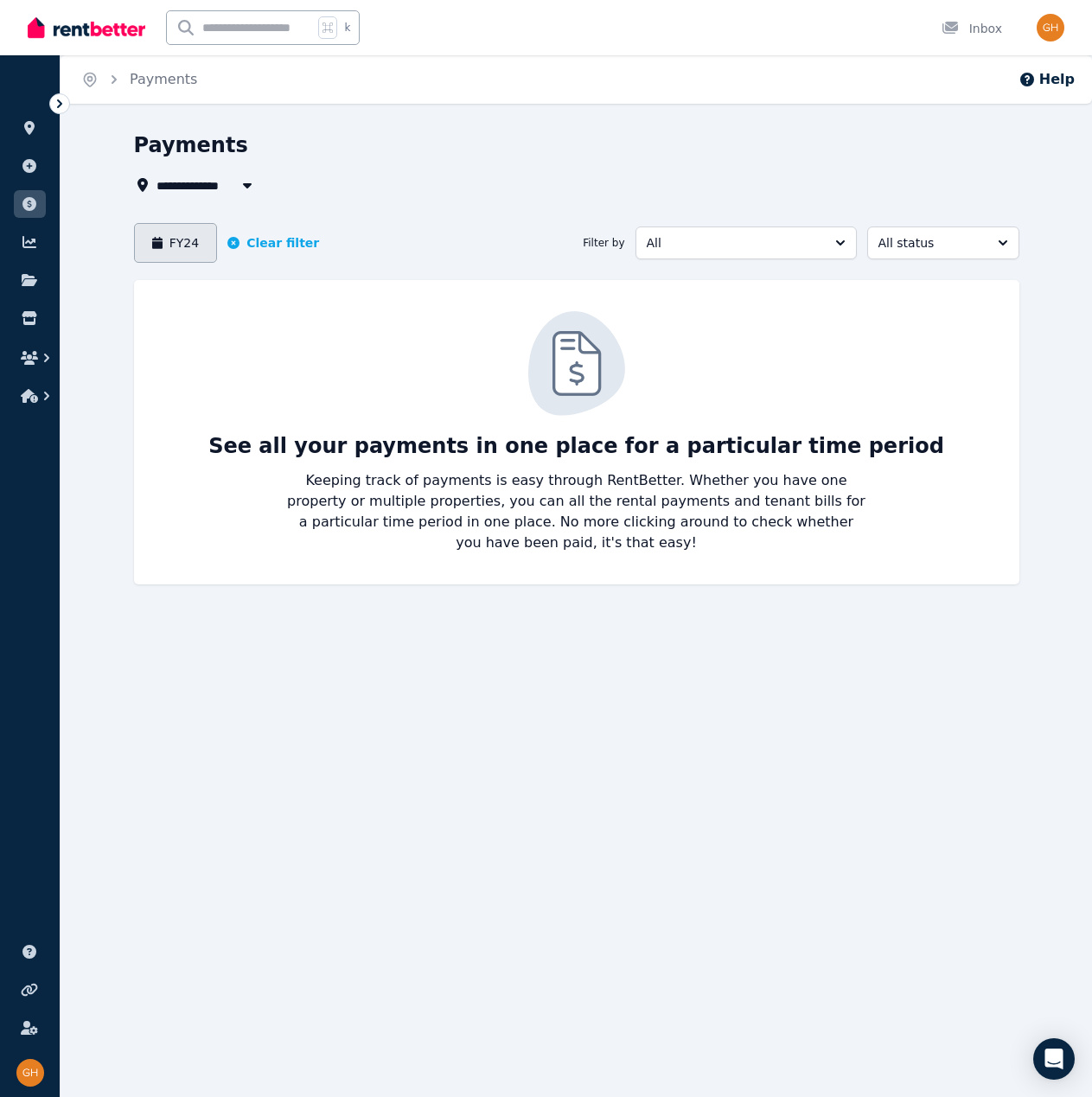
click at [180, 231] on button "FY24" at bounding box center [175, 242] width 84 height 39
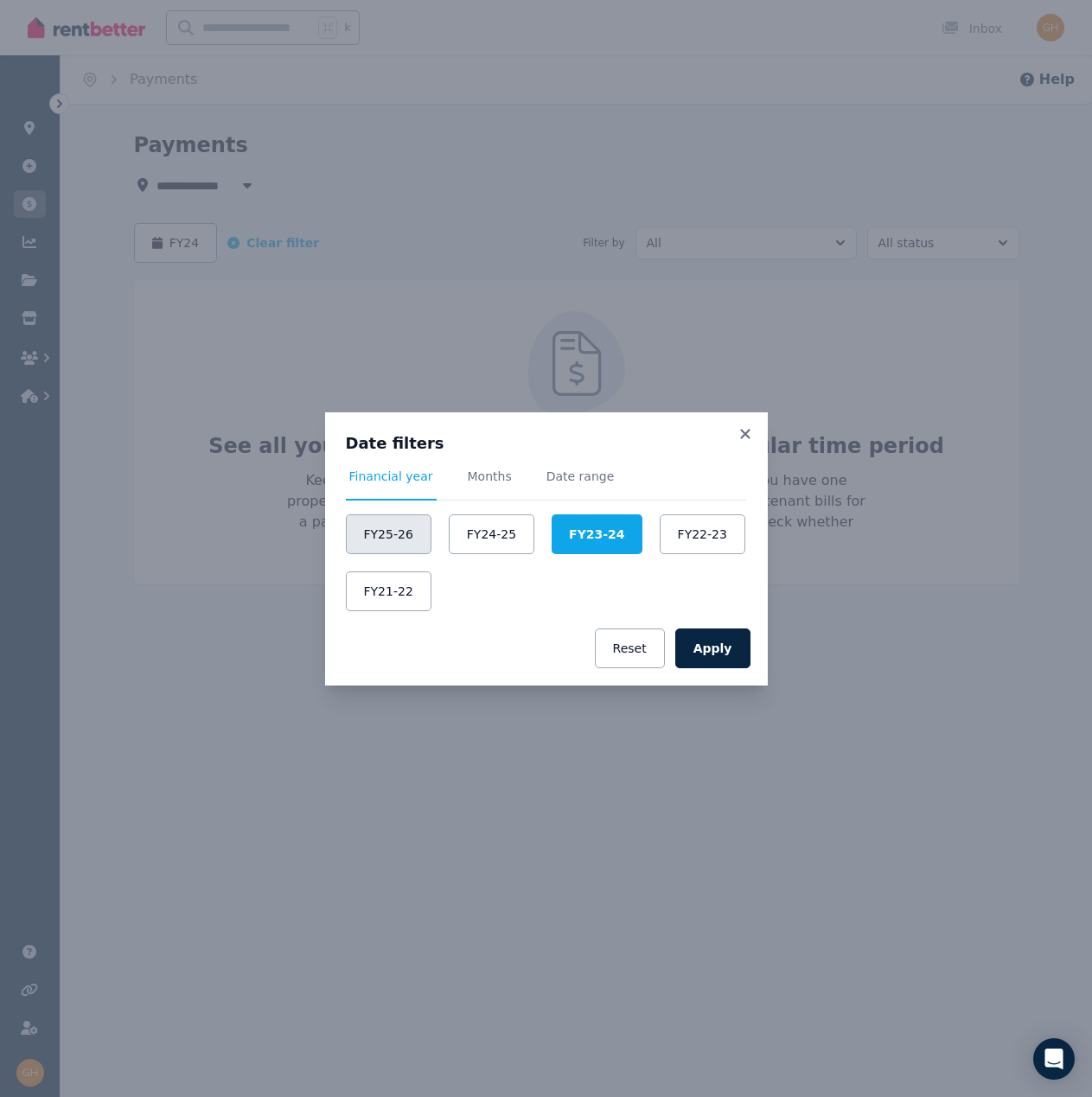
click at [385, 529] on button "FY25-26" at bounding box center [388, 534] width 86 height 39
click at [724, 654] on button "Apply" at bounding box center [713, 648] width 75 height 39
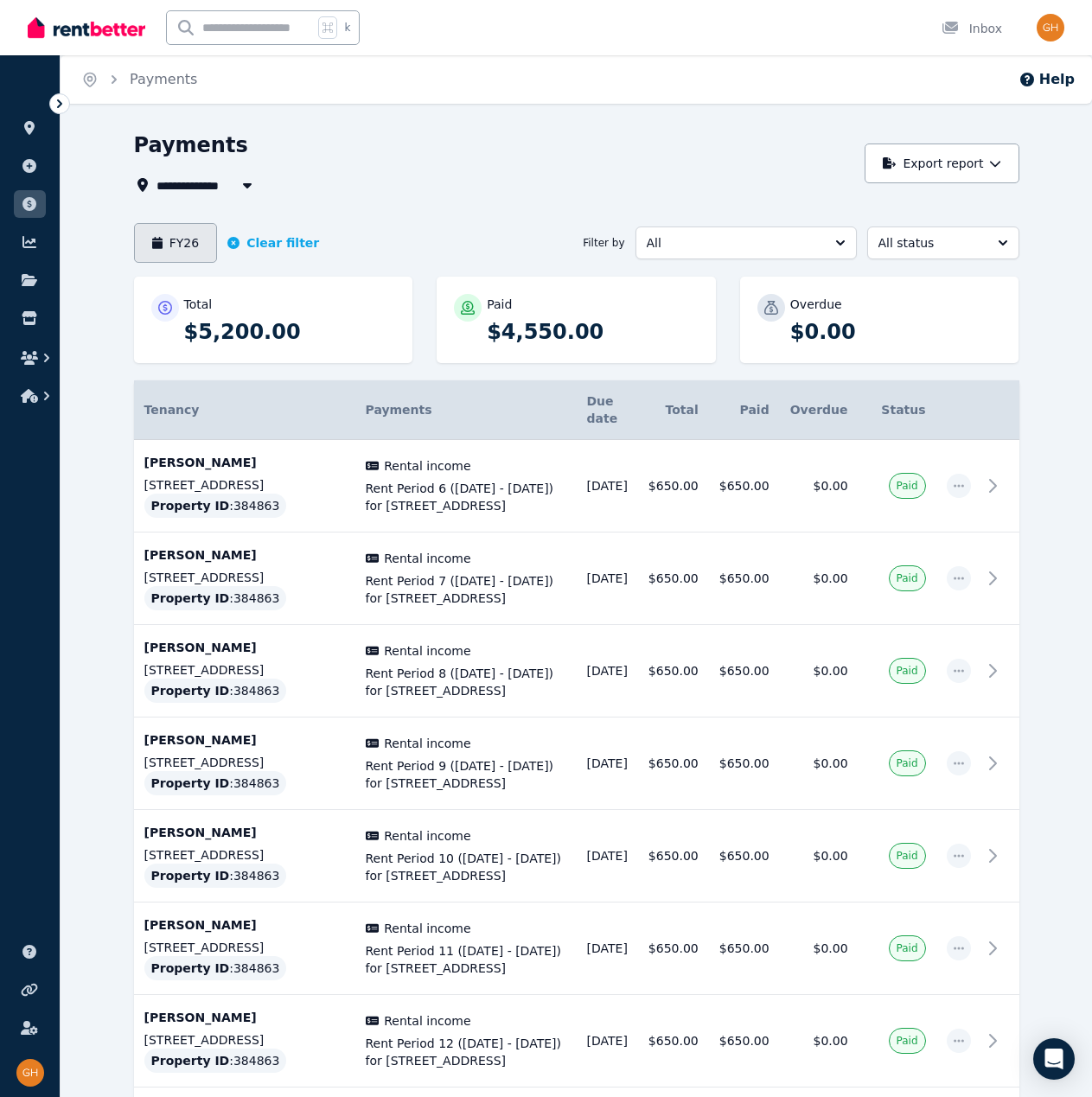
click at [209, 243] on button "FY26" at bounding box center [175, 242] width 84 height 39
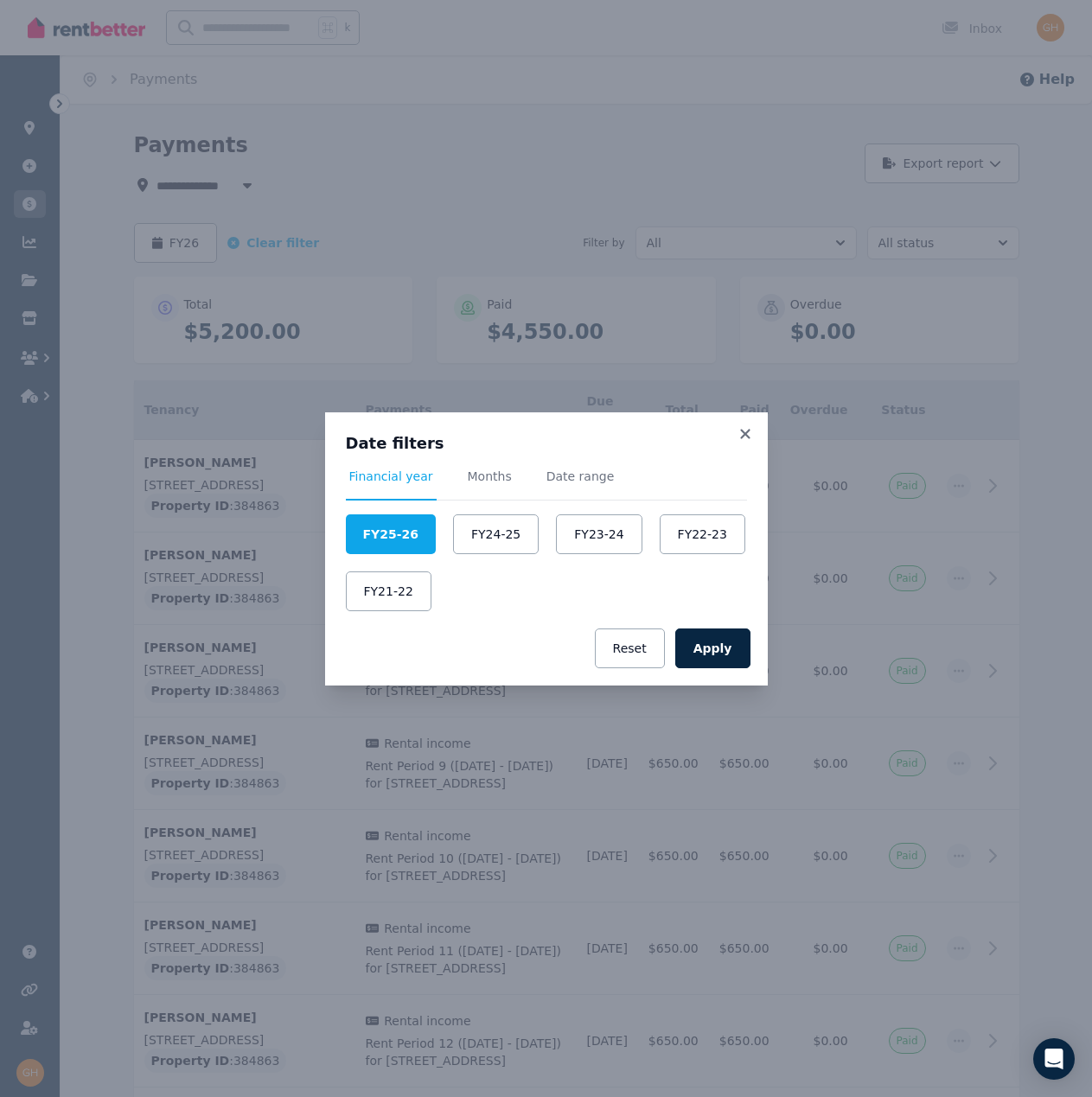
click at [355, 216] on div "Date filters Financial year Months Date range FY25-26 FY24-25 FY23-24 FY22-23 F…" at bounding box center [546, 548] width 1092 height 1097
click at [739, 437] on icon at bounding box center [745, 434] width 18 height 16
